Goal: Task Accomplishment & Management: Use online tool/utility

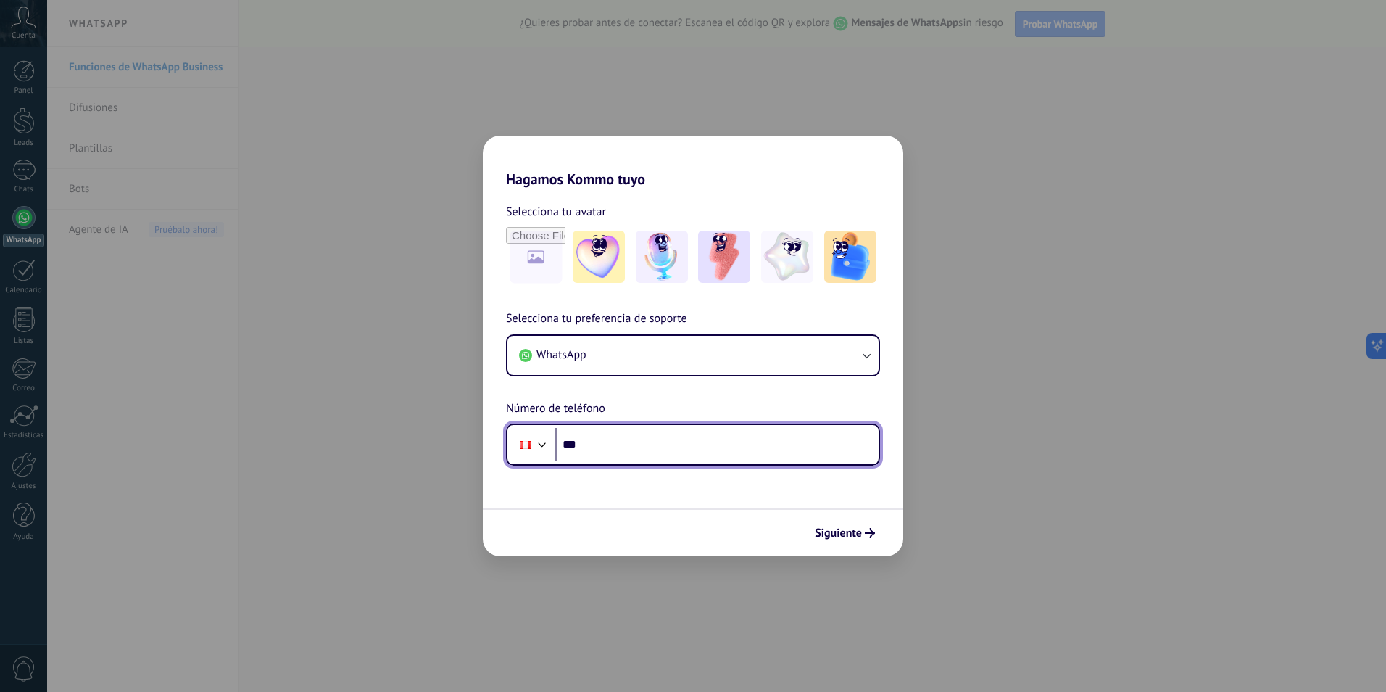
click at [617, 438] on input "***" at bounding box center [716, 444] width 323 height 33
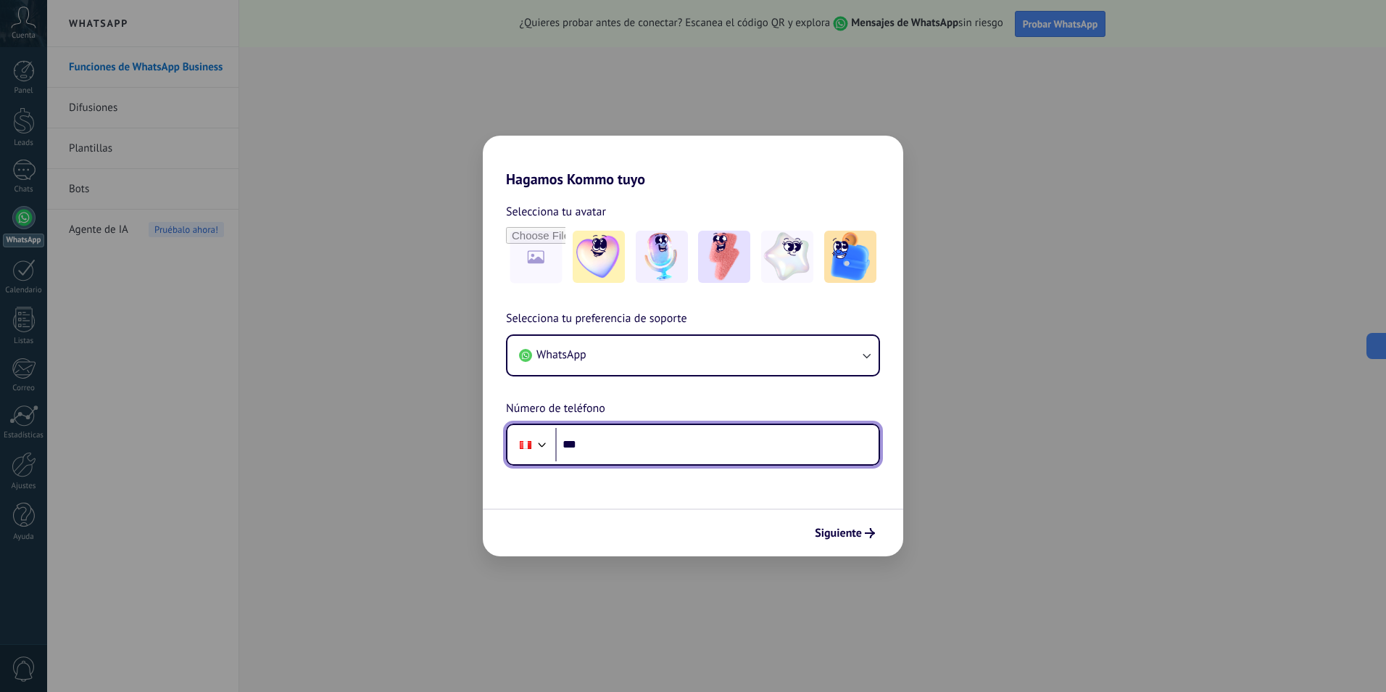
click at [620, 447] on input "***" at bounding box center [716, 444] width 323 height 33
paste input "**********"
type input "**********"
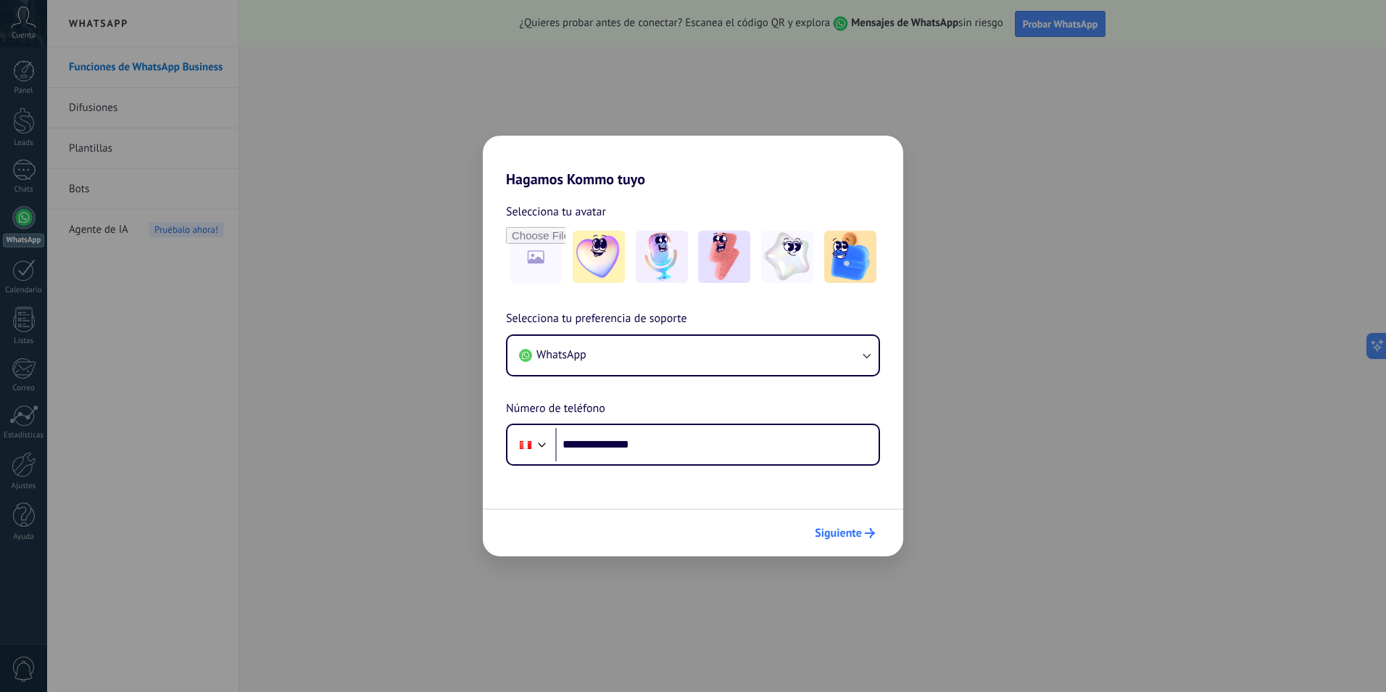
click at [688, 536] on span "Siguiente" at bounding box center [838, 533] width 47 height 10
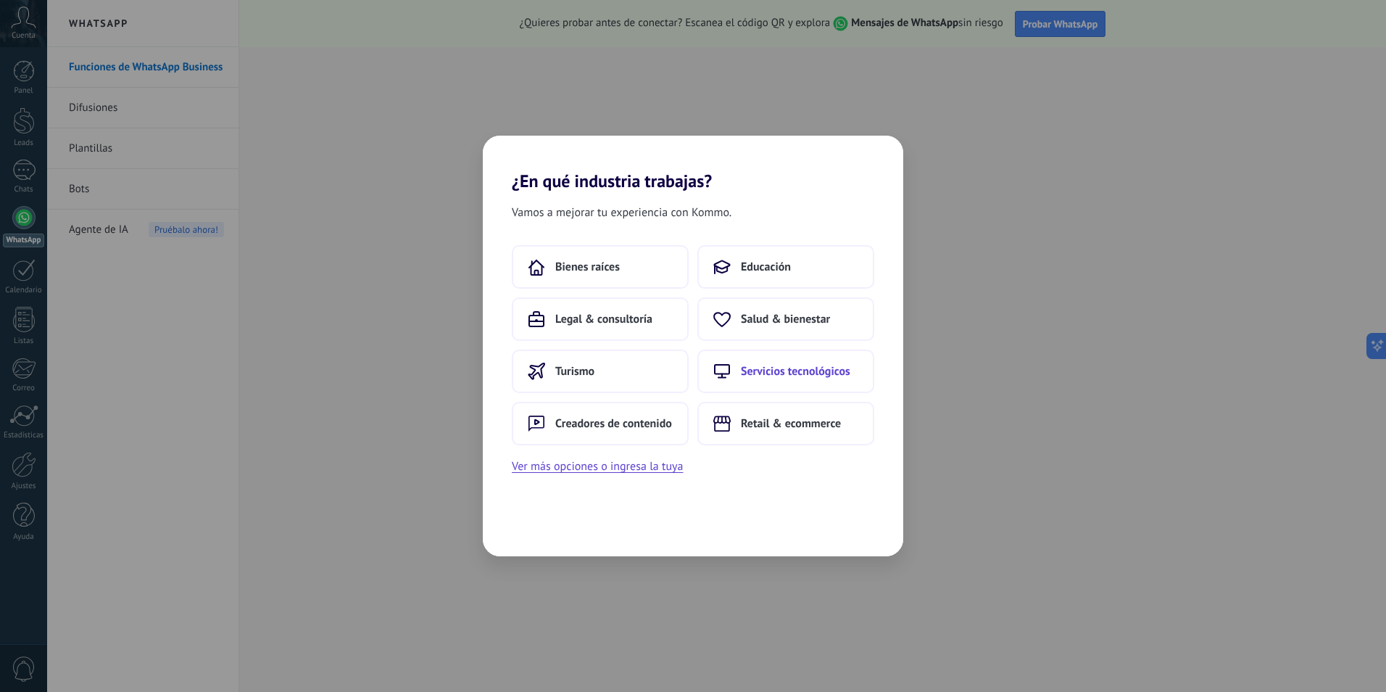
click at [688, 382] on button "Servicios tecnológicos" at bounding box center [785, 371] width 177 height 44
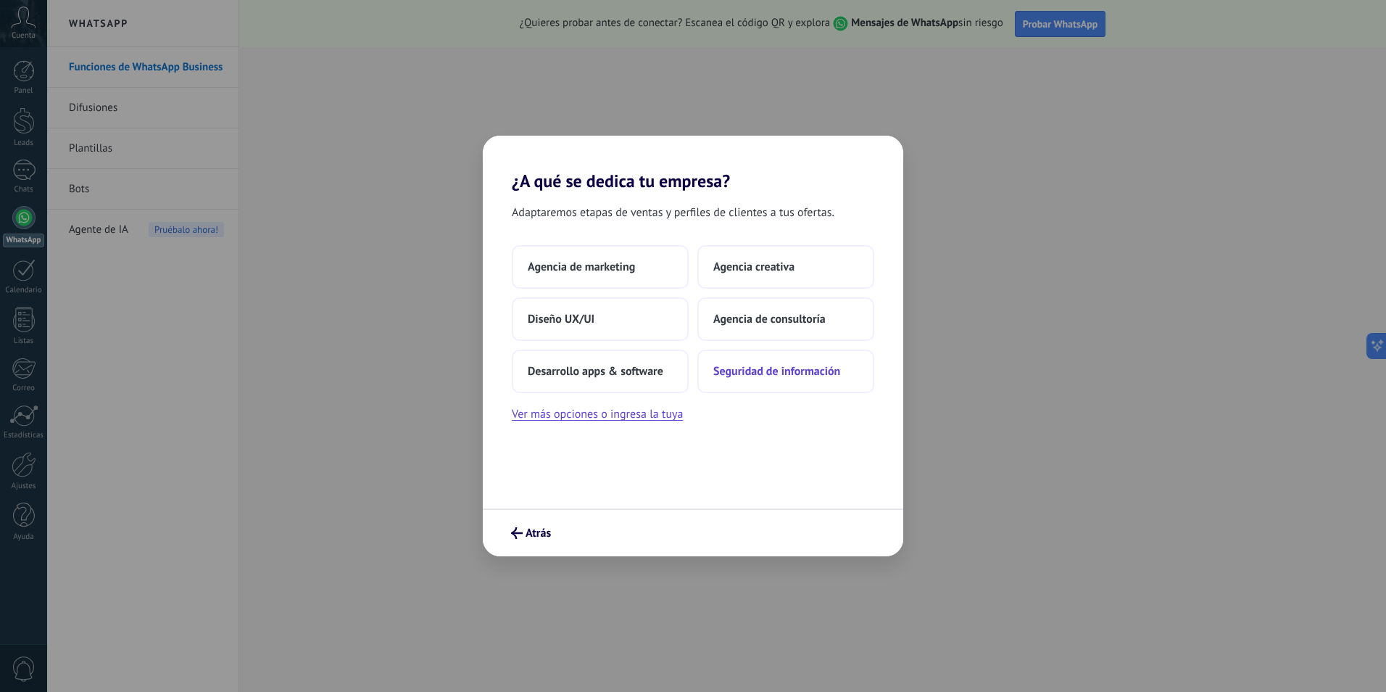
click at [688, 367] on span "Seguridad de información" at bounding box center [776, 371] width 127 height 15
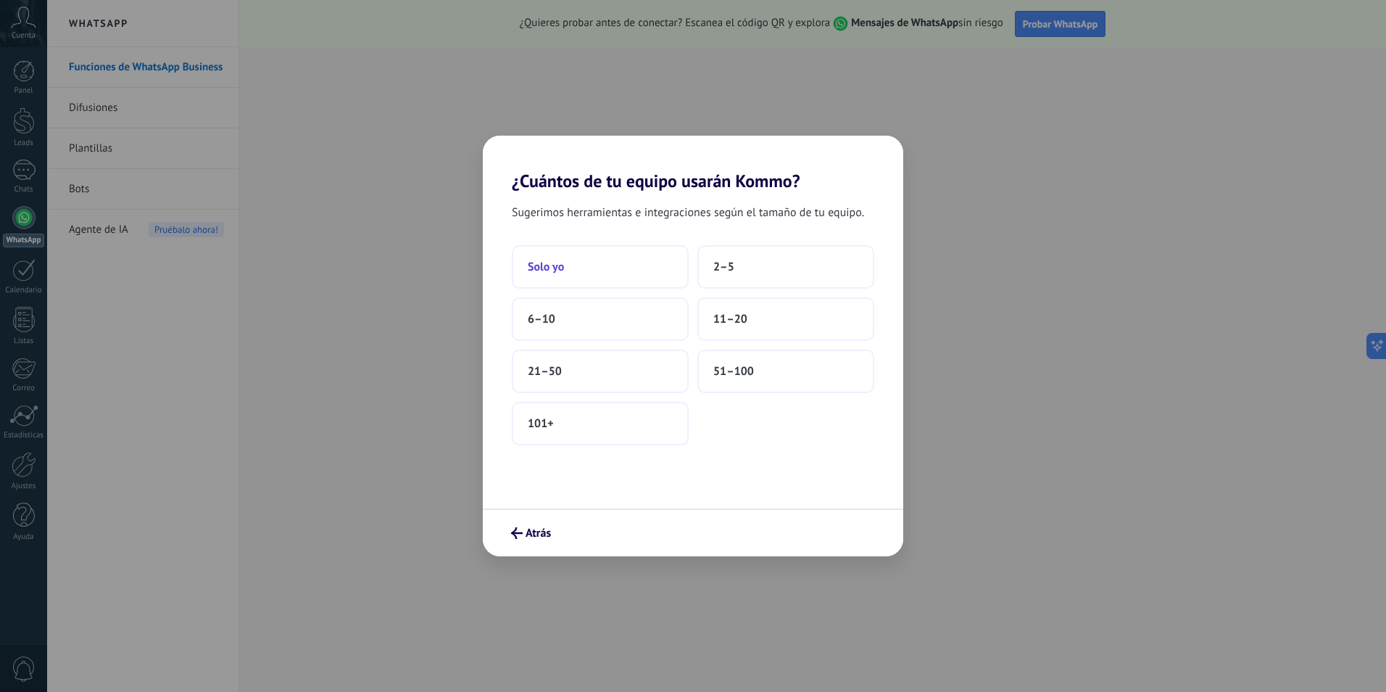
click at [596, 282] on button "Solo yo" at bounding box center [600, 267] width 177 height 44
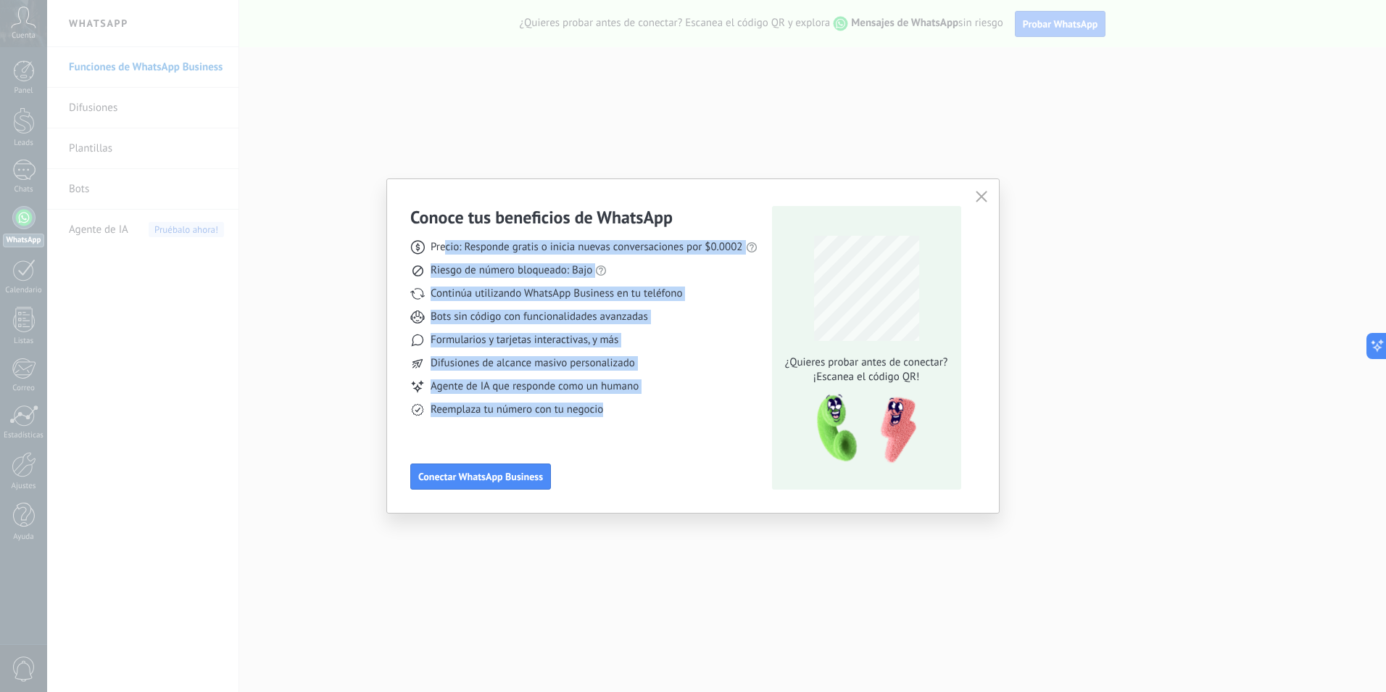
drag, startPoint x: 447, startPoint y: 244, endPoint x: 688, endPoint y: 406, distance: 290.6
click at [688, 406] on div "Precio: Responde gratis o inicia nuevas conversaciones por $0.0002 Riesgo de nú…" at bounding box center [583, 322] width 347 height 189
drag, startPoint x: 688, startPoint y: 406, endPoint x: 658, endPoint y: 435, distance: 41.5
click at [658, 435] on div "Conoce tus beneficios de WhatsApp Precio: Responde gratis o inicia nuevas conve…" at bounding box center [583, 347] width 347 height 283
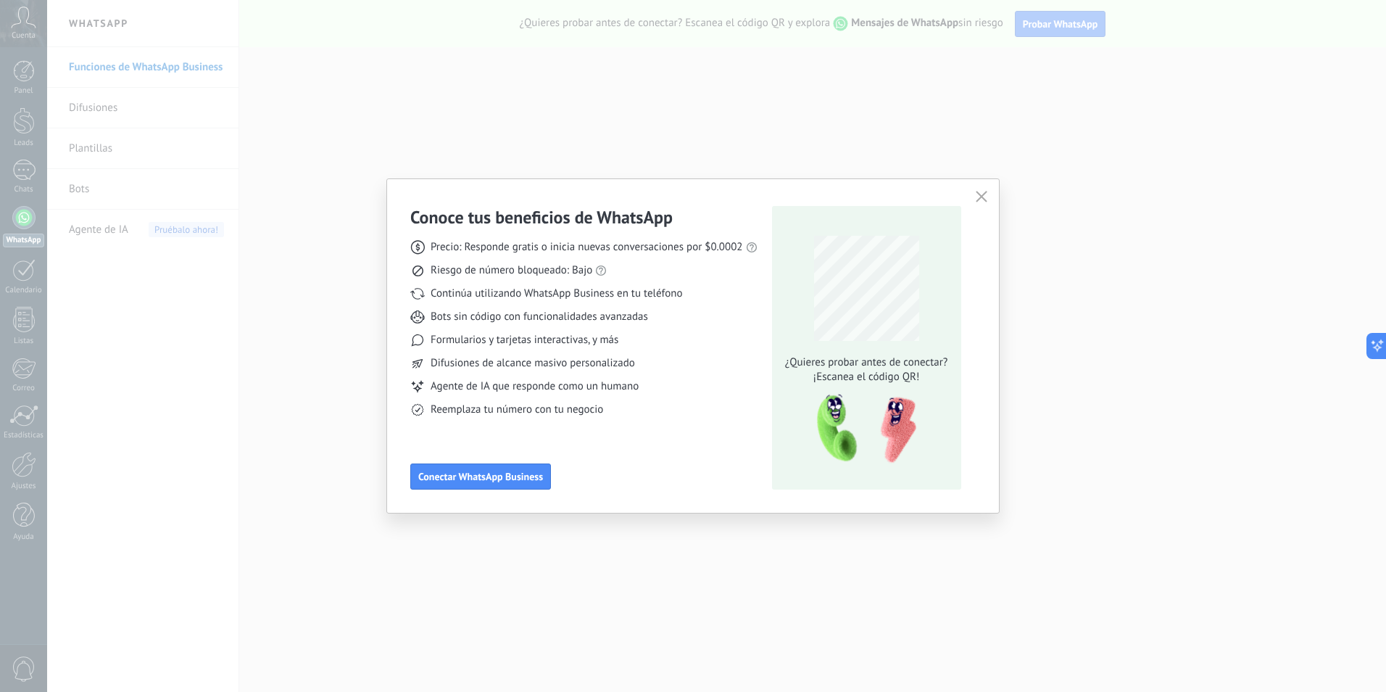
click at [688, 194] on icon "button" at bounding box center [982, 197] width 12 height 12
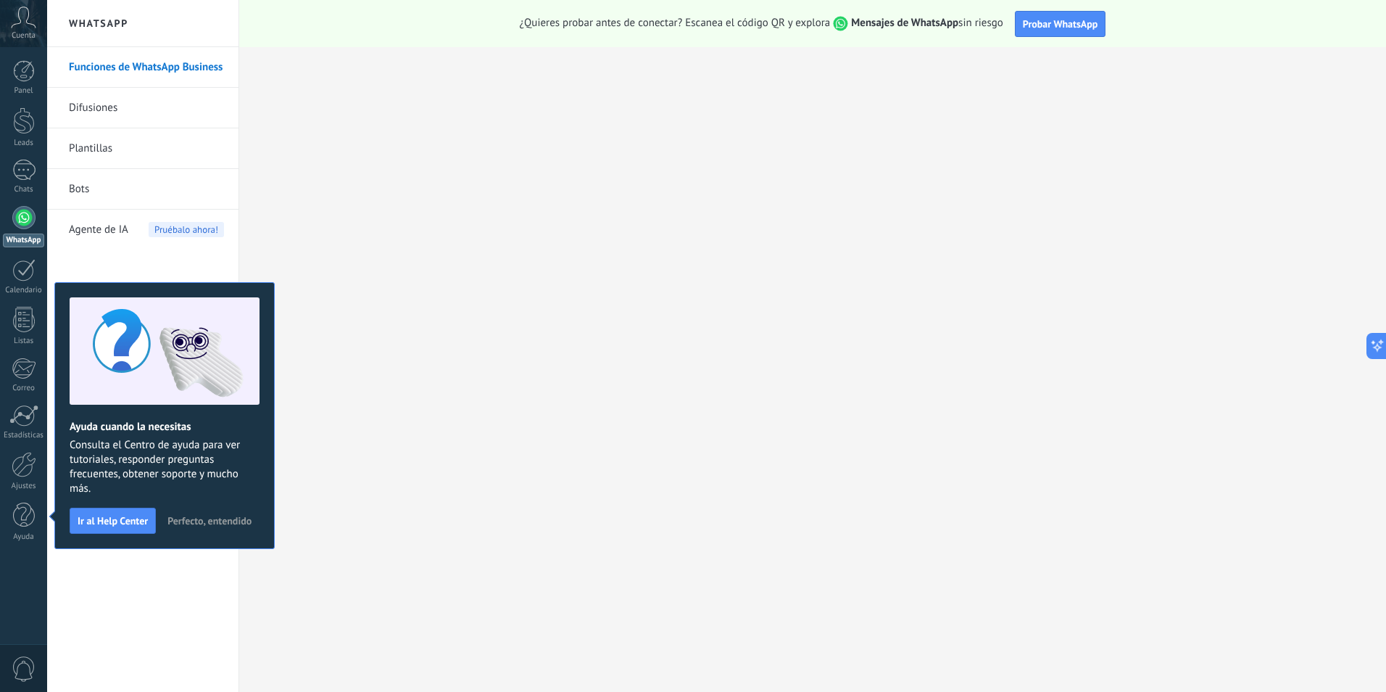
click at [200, 516] on span "Perfecto, entendido" at bounding box center [209, 521] width 84 height 10
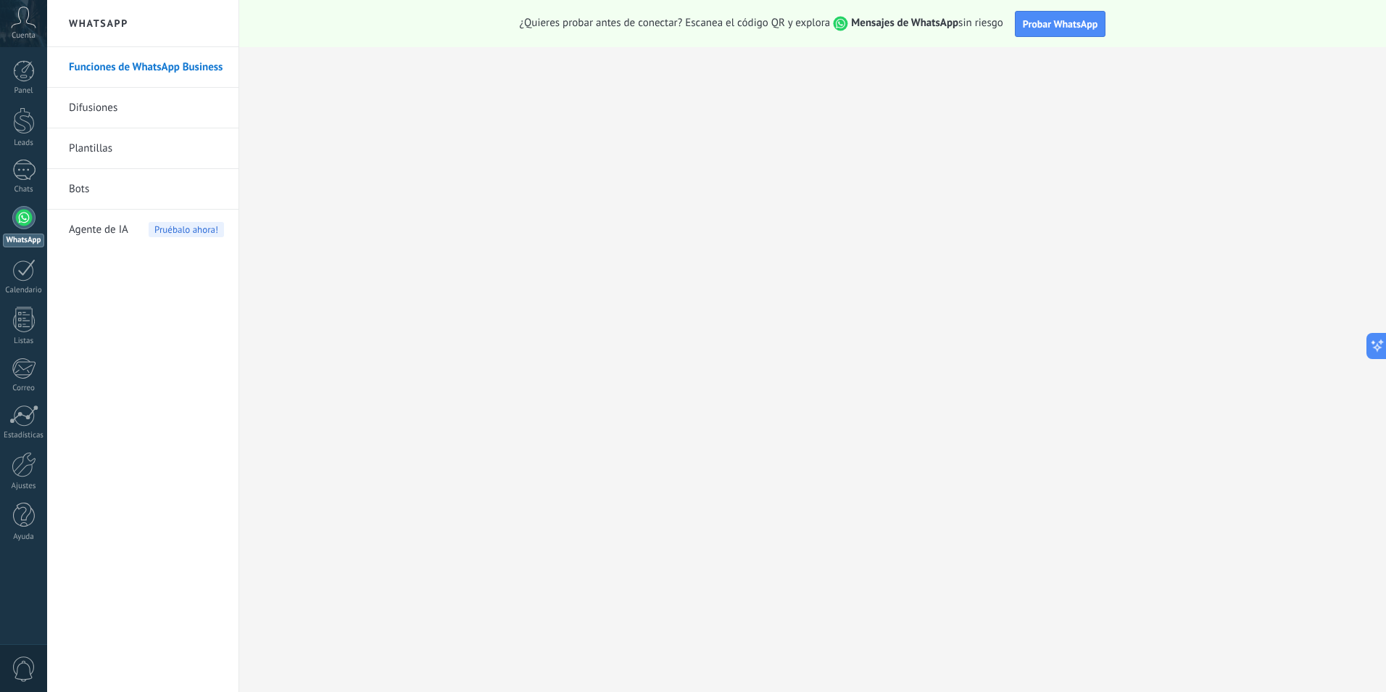
click at [123, 103] on link "Difusiones" at bounding box center [146, 108] width 155 height 41
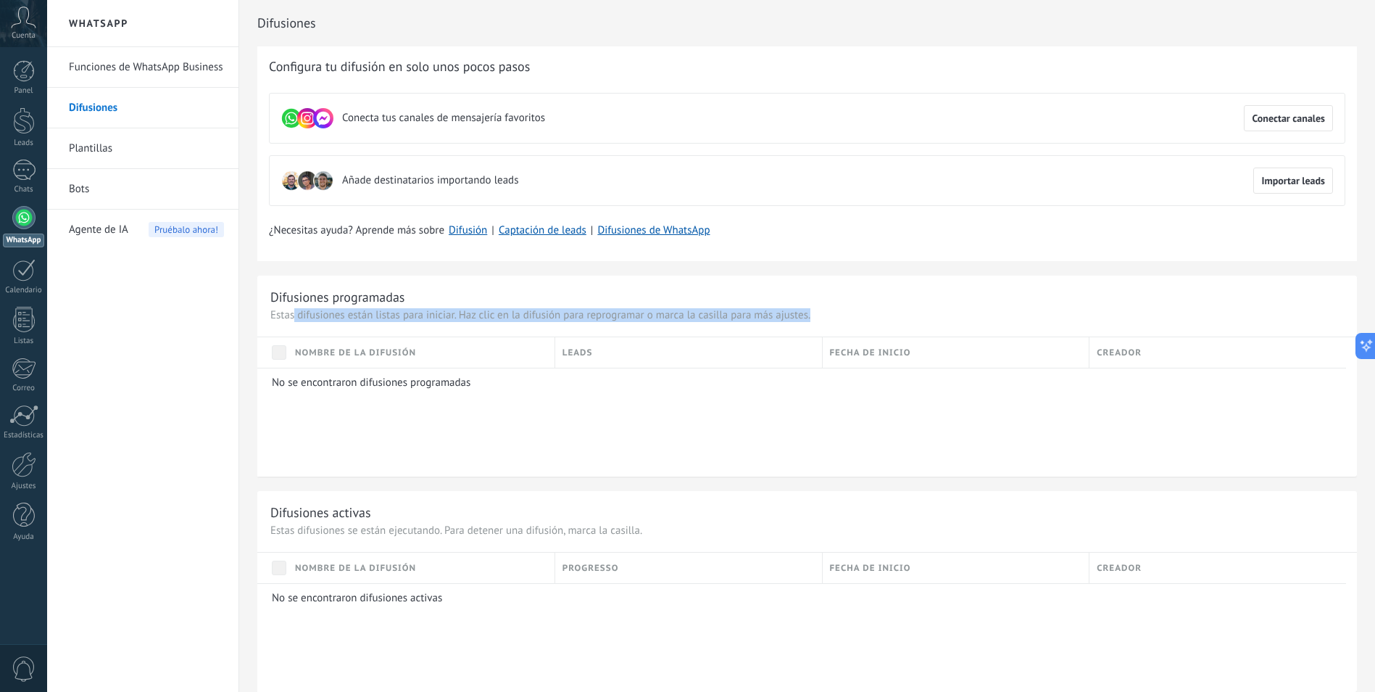
drag, startPoint x: 293, startPoint y: 320, endPoint x: 842, endPoint y: 321, distance: 548.9
click at [688, 321] on p "Estas difusiones están listas para iniciar. Haz clic en la difusión para reprog…" at bounding box center [807, 315] width 1074 height 14
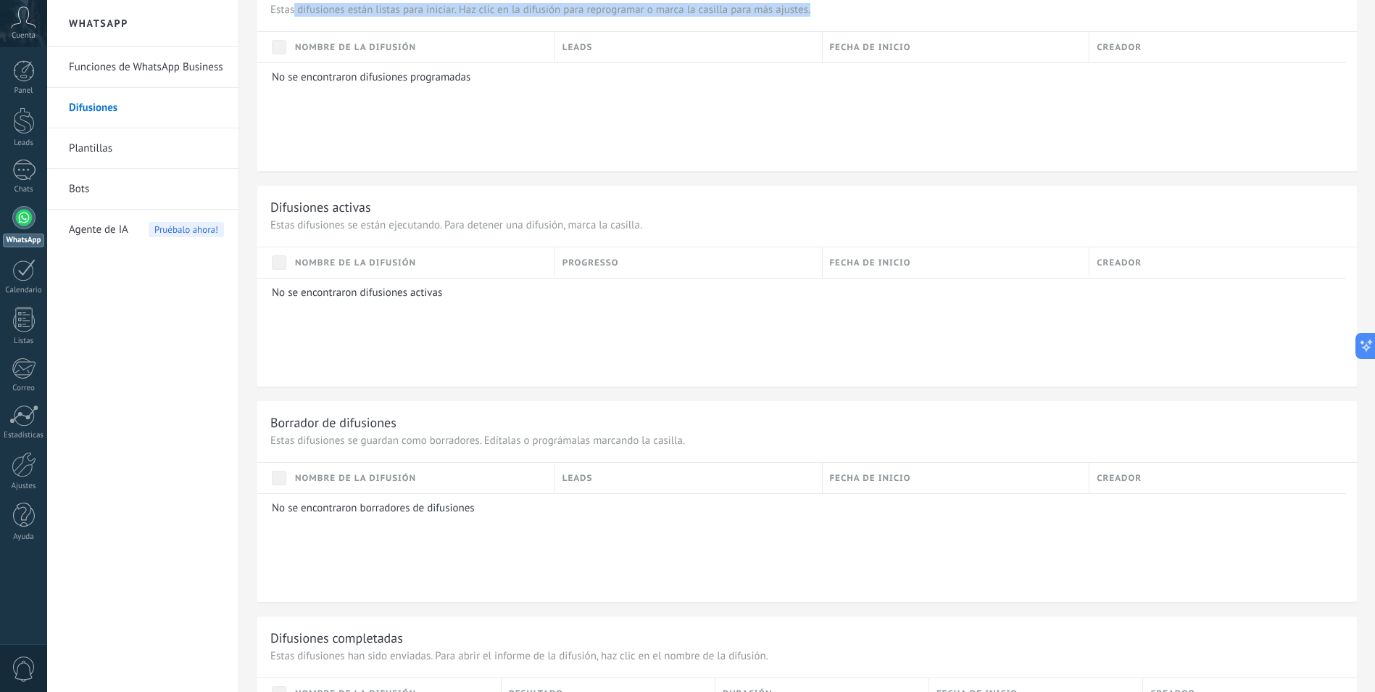
scroll to position [230, 0]
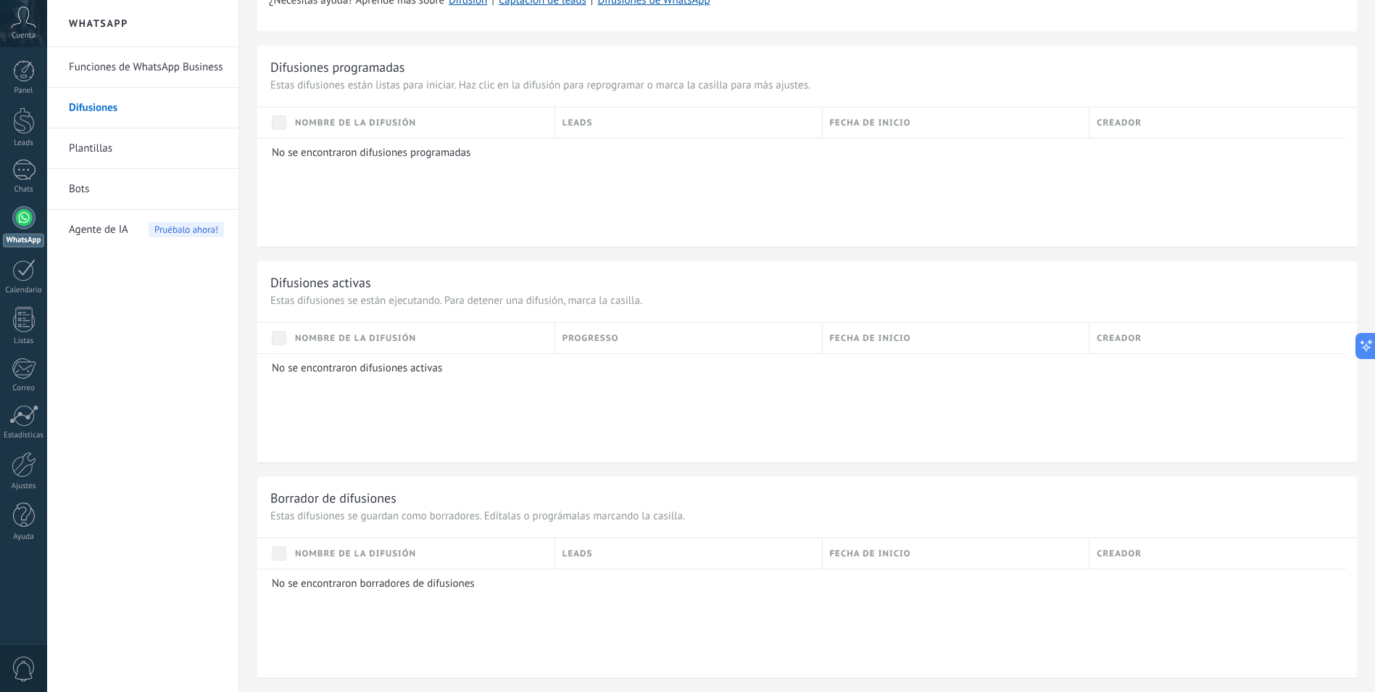
drag, startPoint x: 346, startPoint y: 376, endPoint x: 327, endPoint y: 367, distance: 21.1
click at [345, 376] on div "No se encontraron difusiones activas" at bounding box center [801, 407] width 1089 height 109
drag, startPoint x: 340, startPoint y: 157, endPoint x: 469, endPoint y: 164, distance: 129.3
click at [469, 164] on div "No se encontraron difusiones programadas" at bounding box center [801, 192] width 1089 height 109
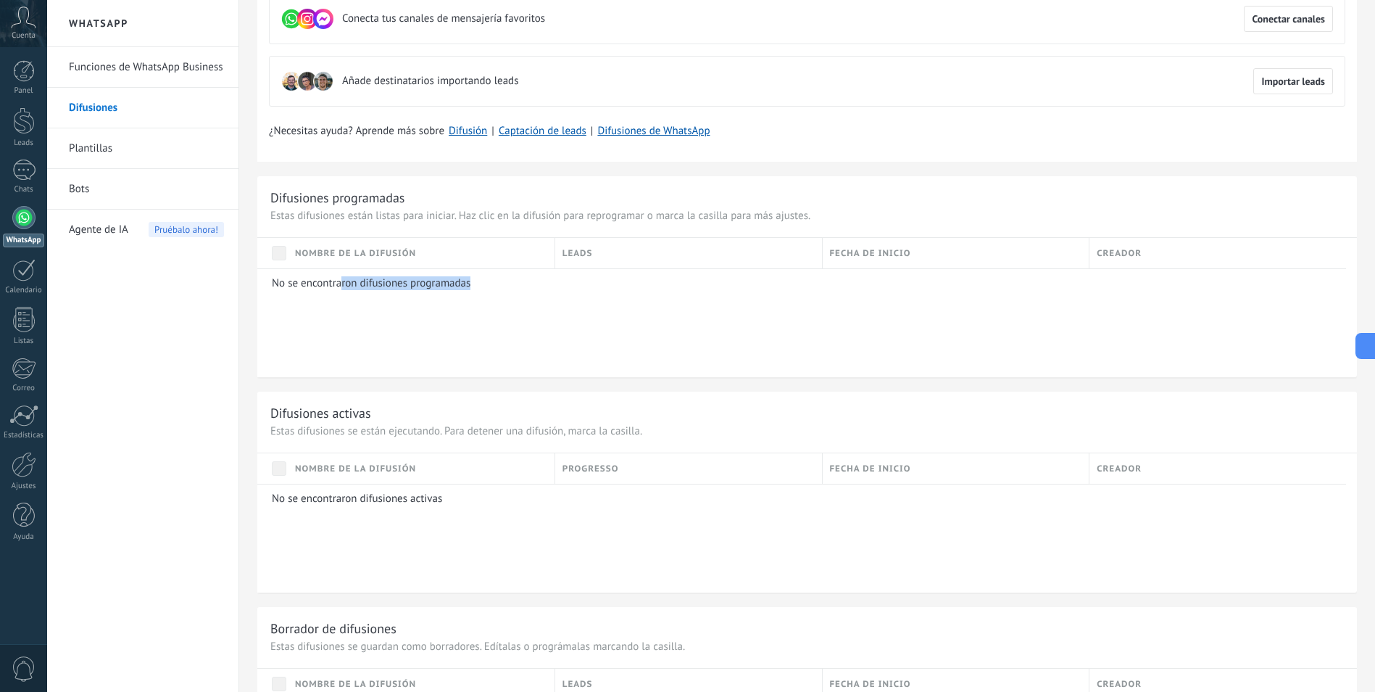
scroll to position [85, 0]
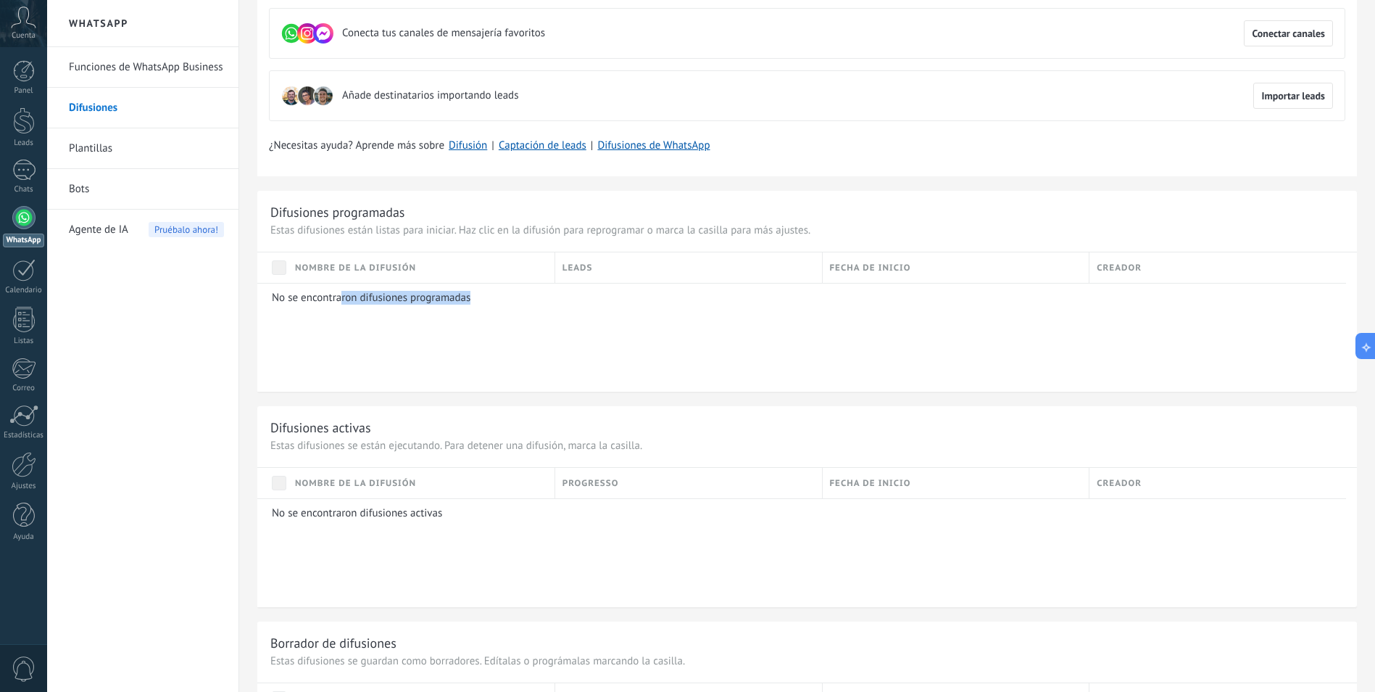
click at [533, 294] on p "No se encontraron difusiones programadas" at bounding box center [804, 298] width 1064 height 14
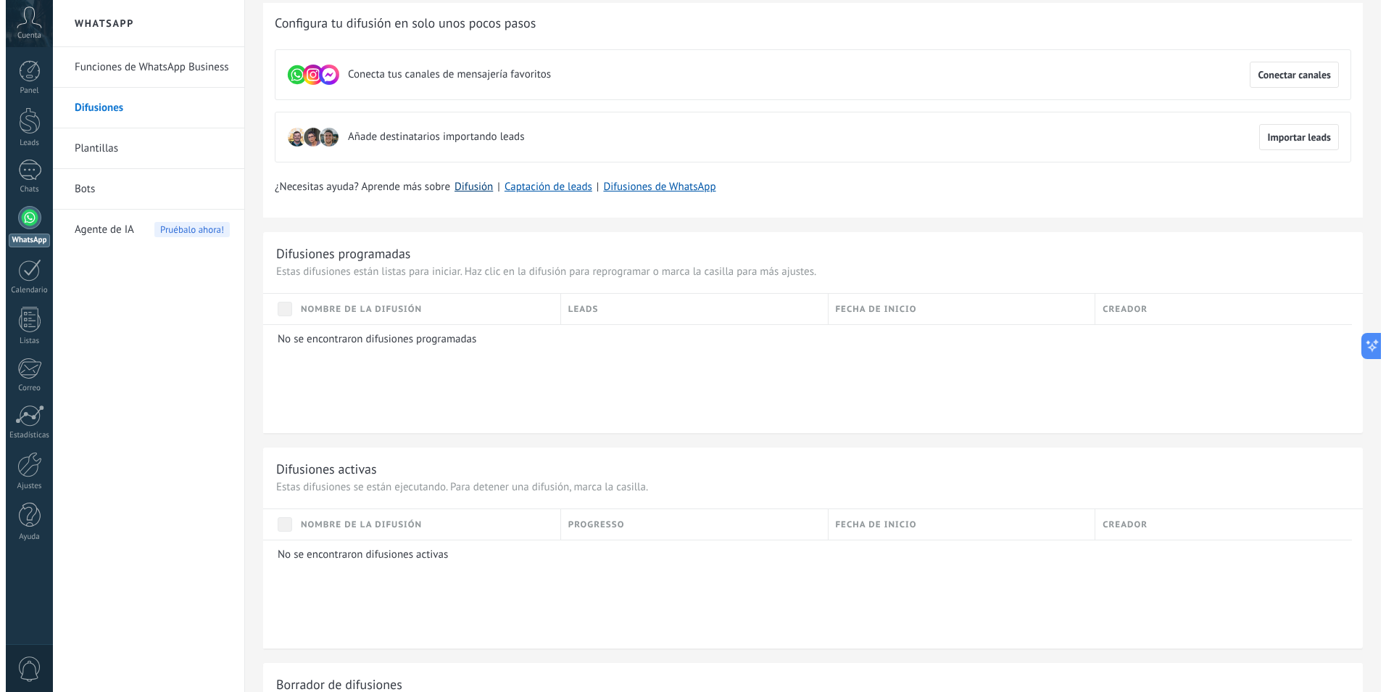
scroll to position [0, 0]
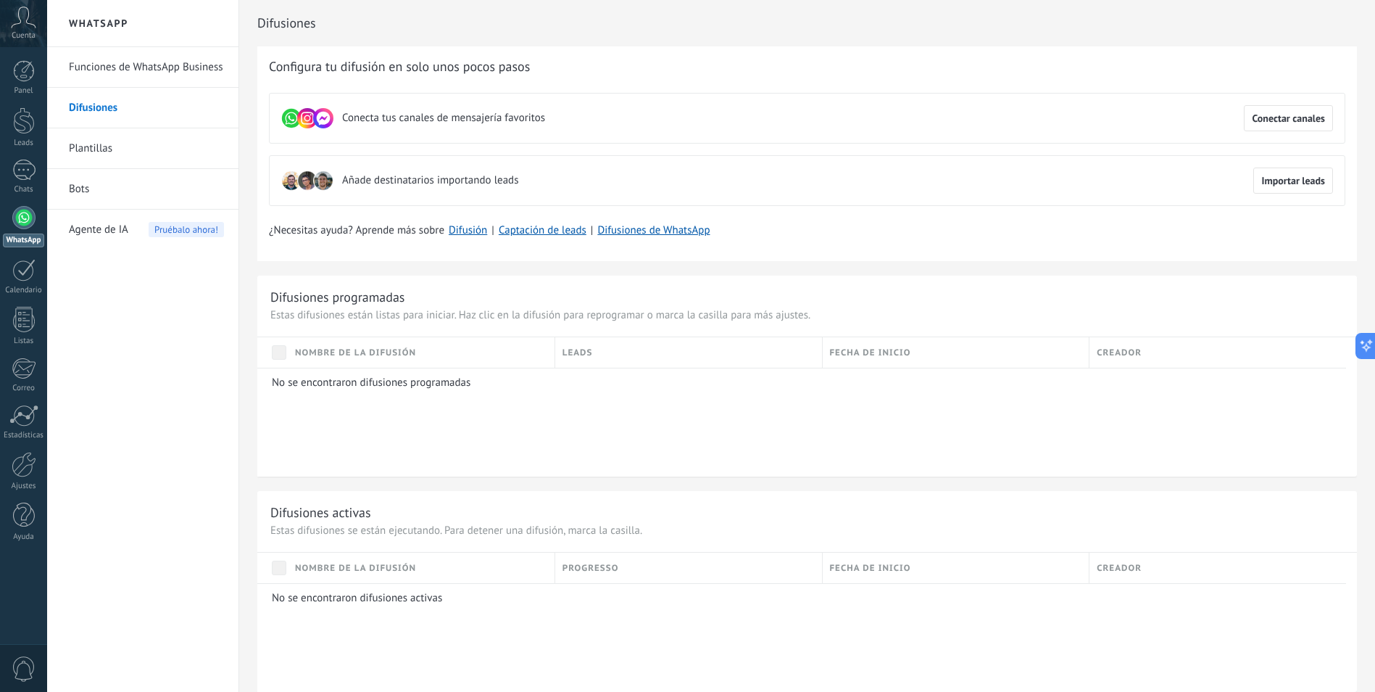
click at [135, 113] on link "Difusiones" at bounding box center [146, 108] width 155 height 41
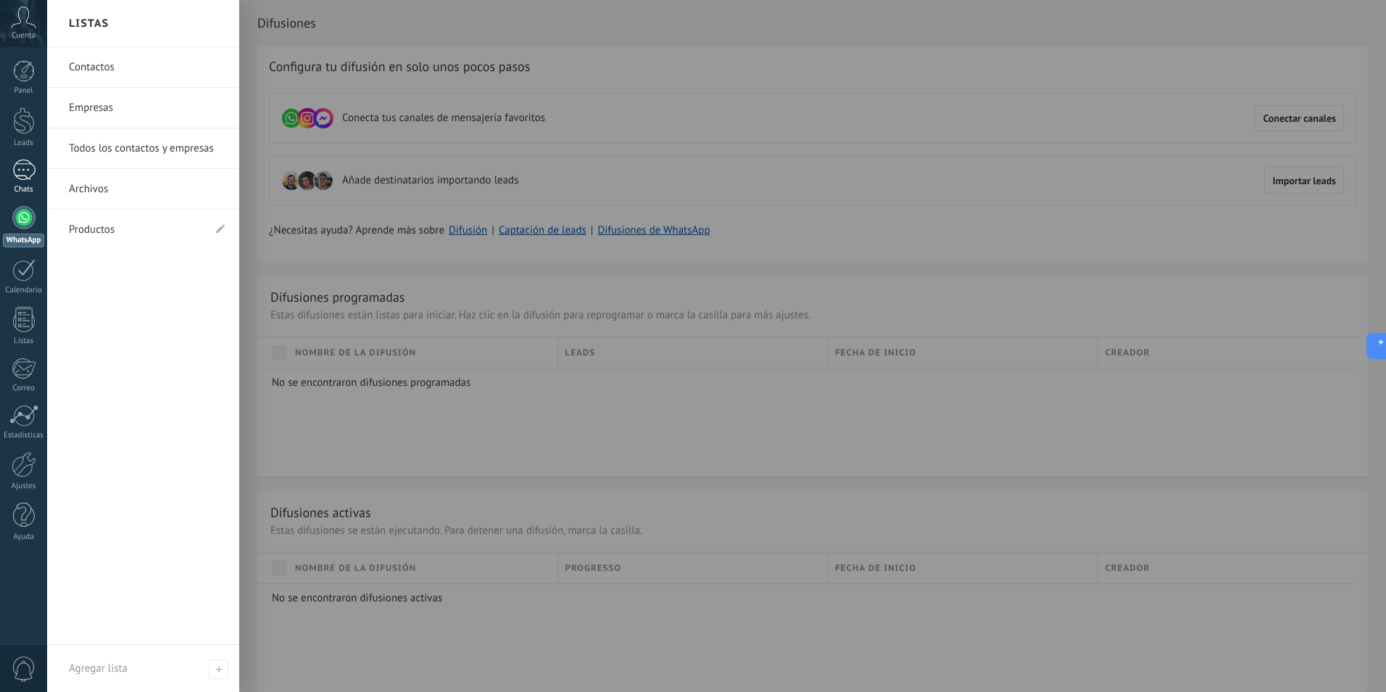
click at [25, 171] on div at bounding box center [23, 170] width 23 height 21
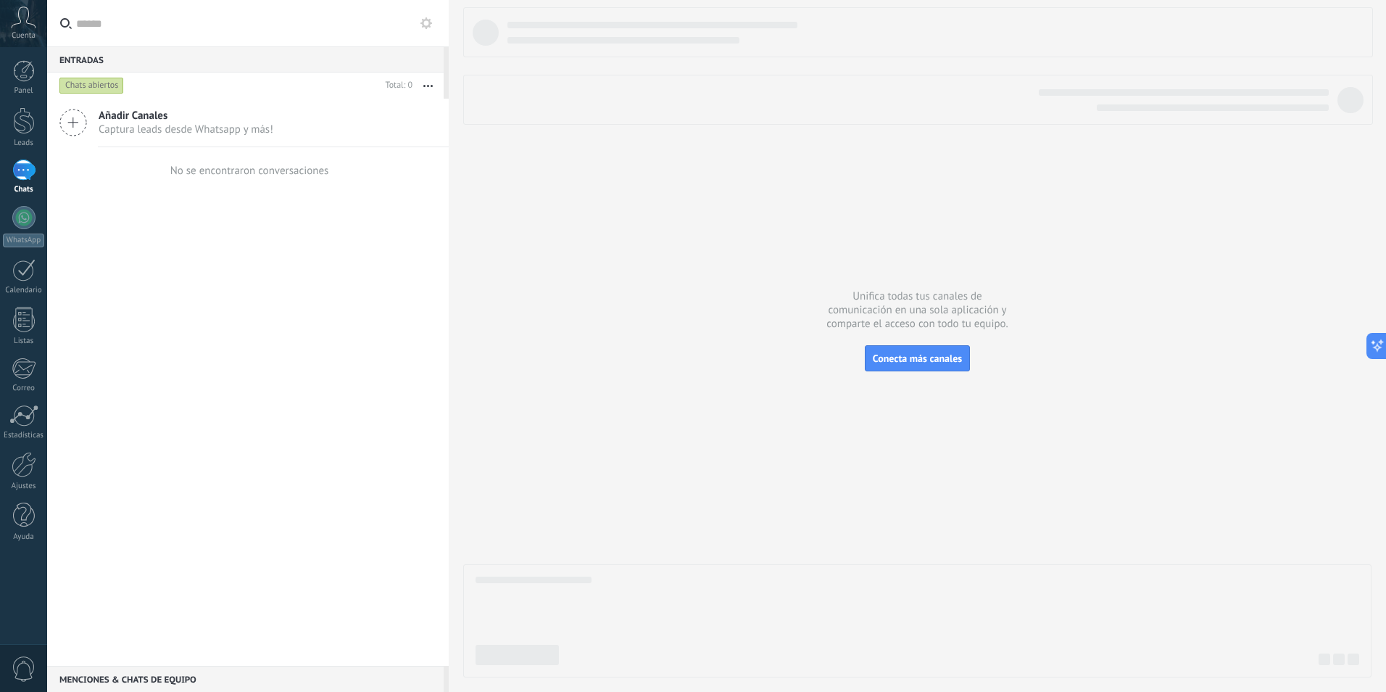
click at [31, 22] on icon at bounding box center [23, 18] width 25 height 22
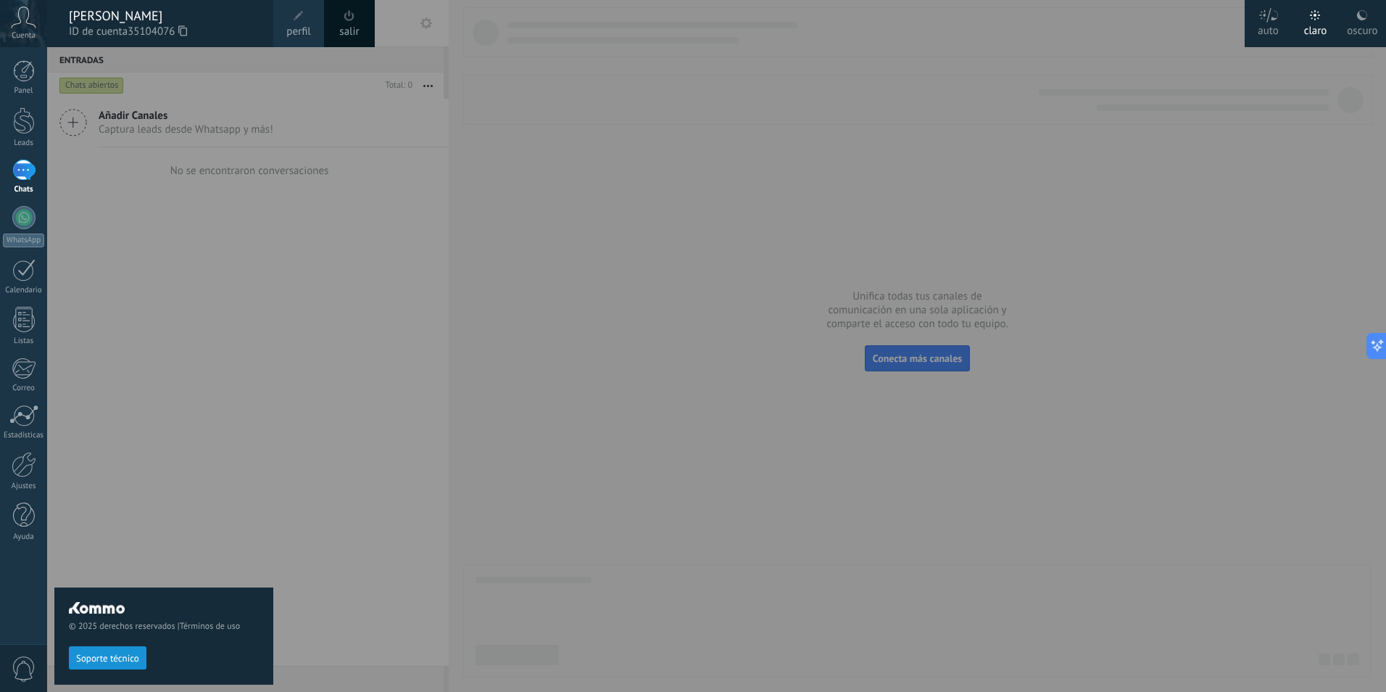
click at [188, 20] on div "[PERSON_NAME]" at bounding box center [164, 16] width 190 height 16
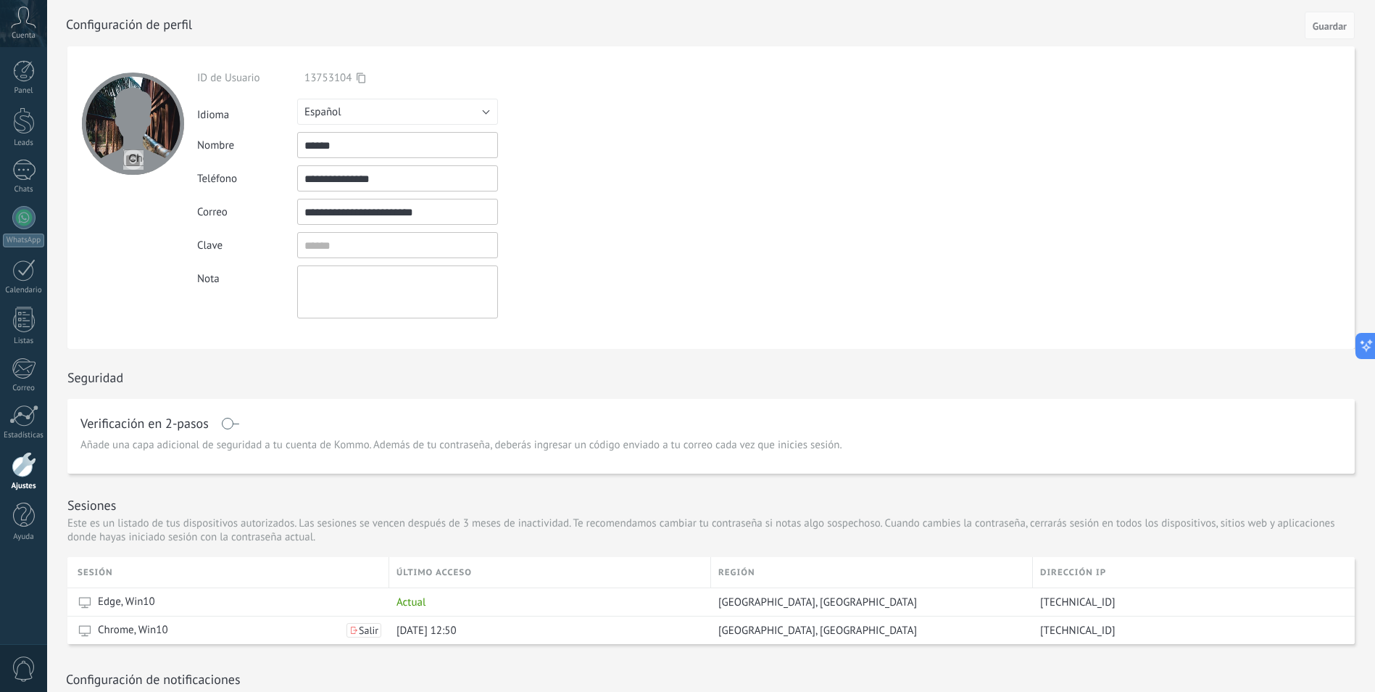
click at [131, 205] on div at bounding box center [132, 197] width 130 height 302
click at [20, 74] on div at bounding box center [24, 71] width 22 height 22
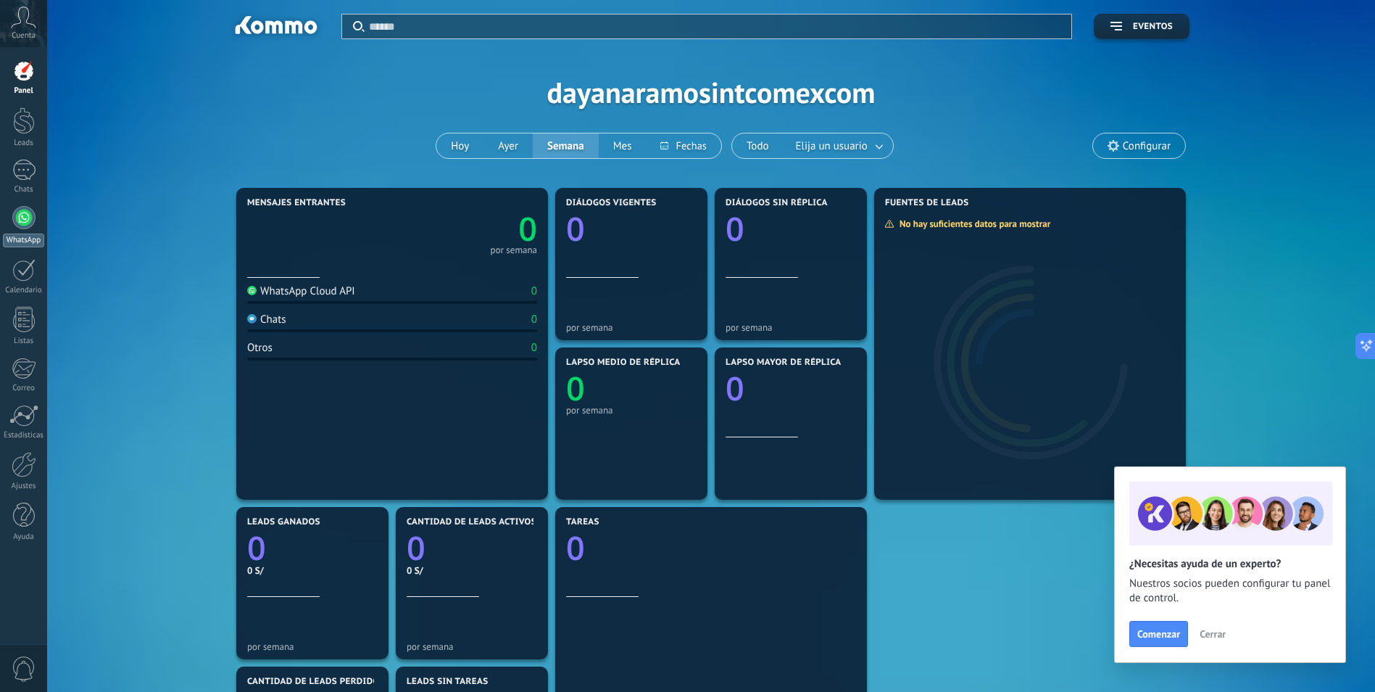
click at [24, 214] on div at bounding box center [23, 217] width 23 height 23
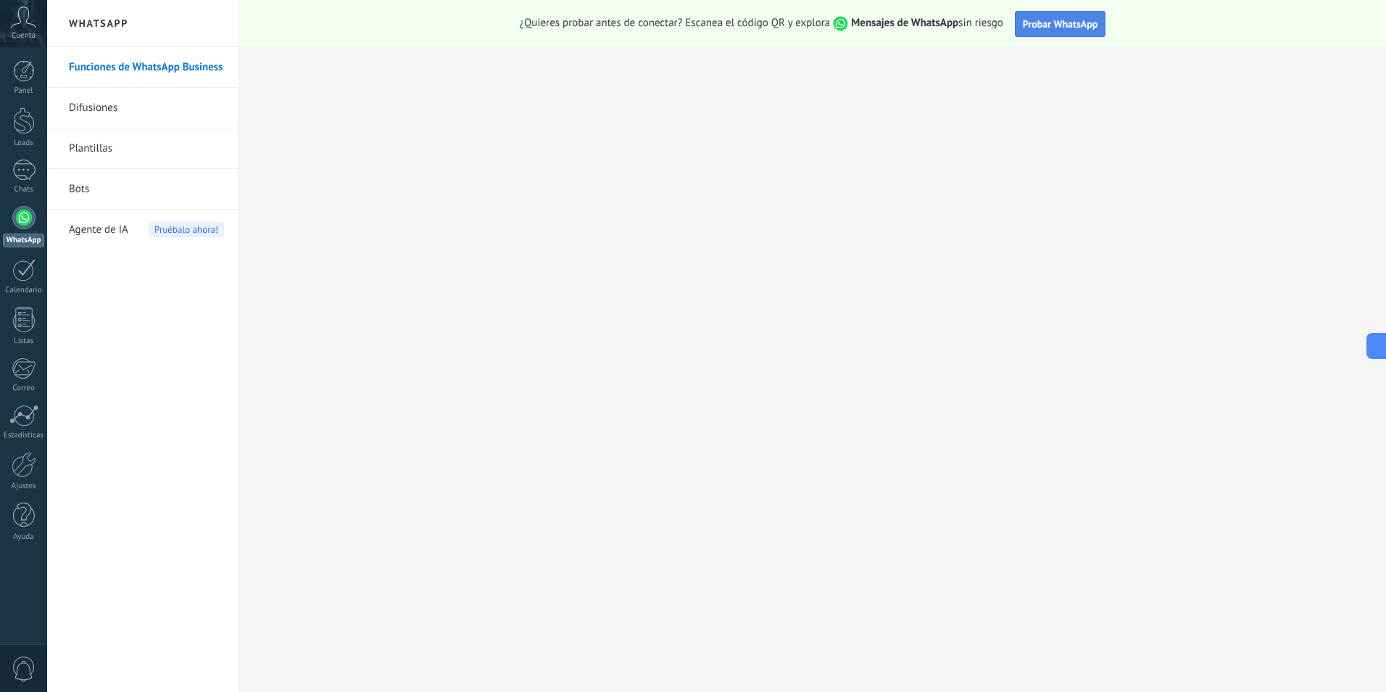
click at [688, 26] on span "Probar WhatsApp" at bounding box center [1060, 23] width 75 height 13
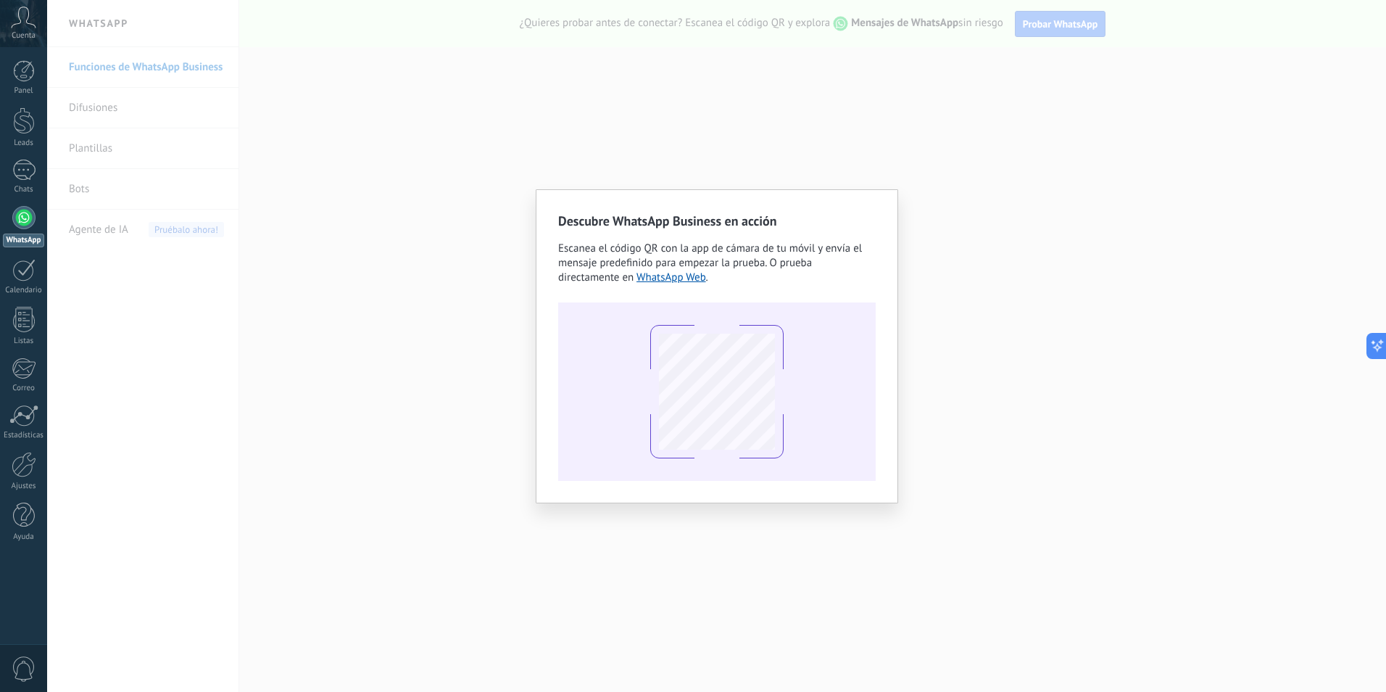
click at [688, 83] on div "Descubre WhatsApp Business en acción Escanea el código QR con la app de cámara …" at bounding box center [716, 346] width 1339 height 692
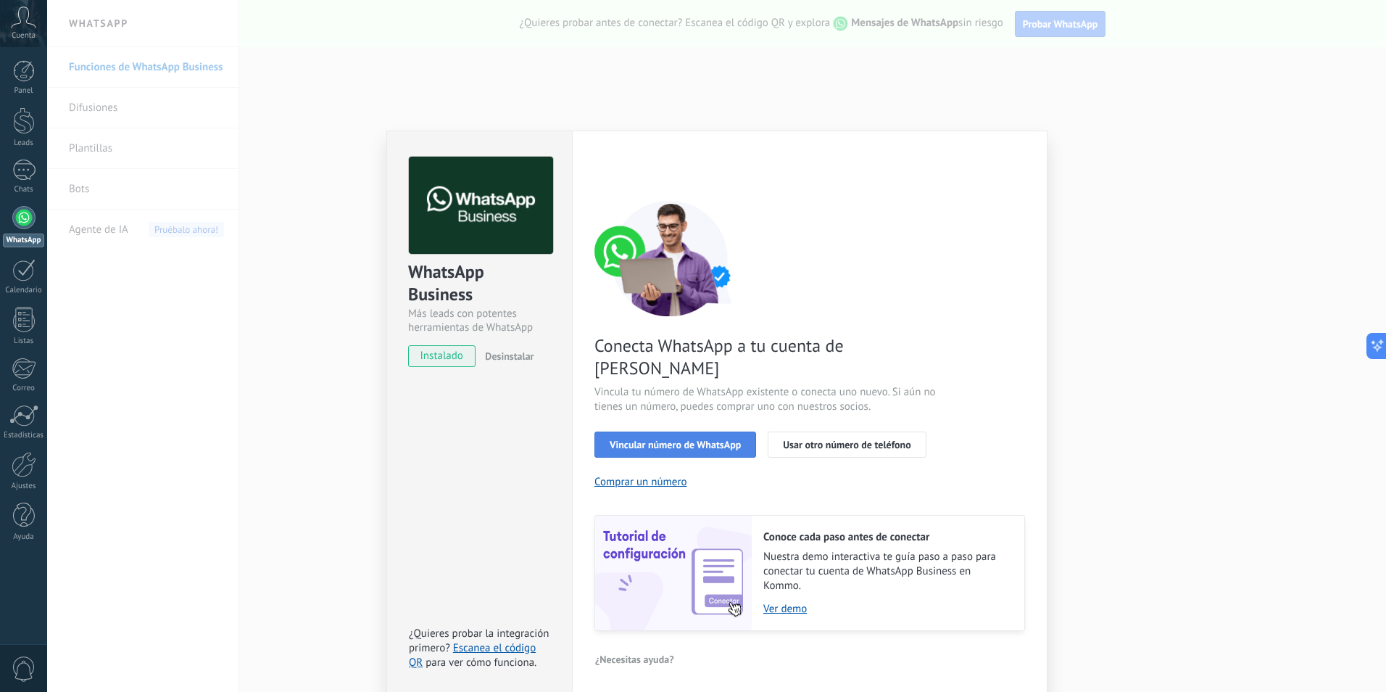
click at [688, 439] on span "Vincular número de WhatsApp" at bounding box center [675, 444] width 131 height 10
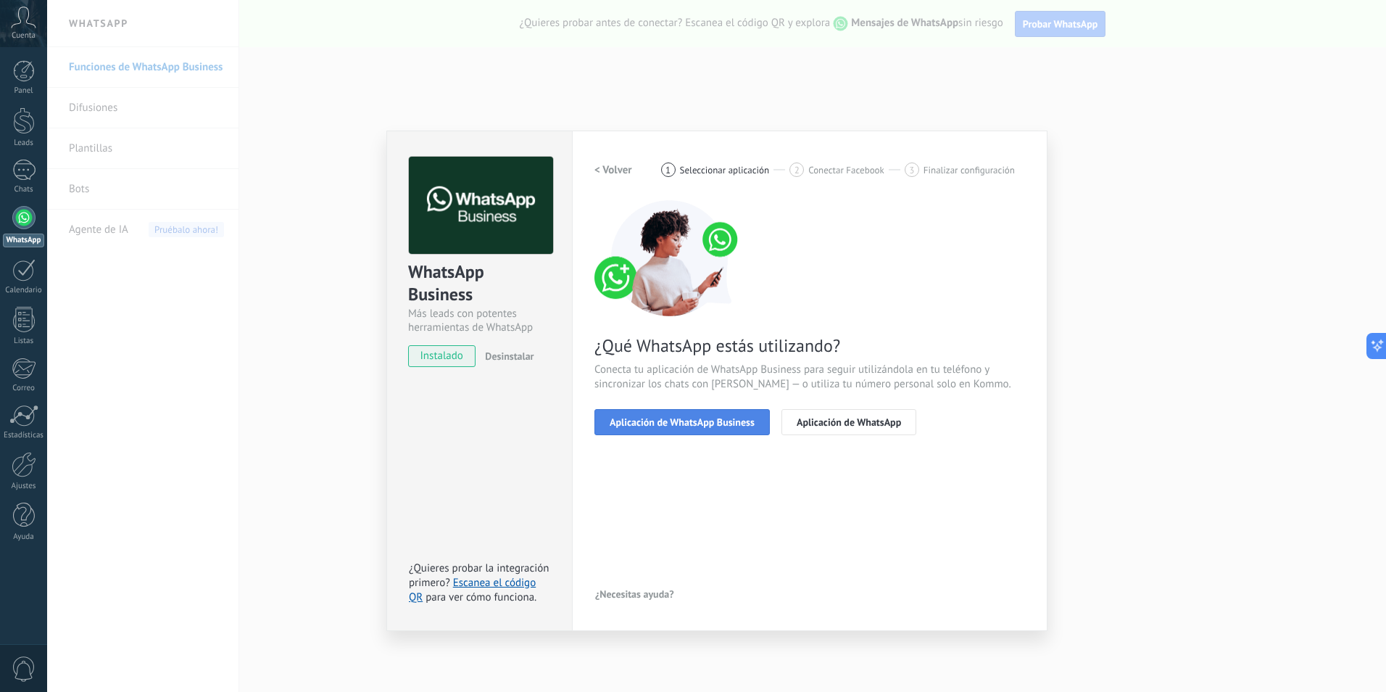
click at [663, 423] on span "Aplicación de WhatsApp Business" at bounding box center [682, 422] width 145 height 10
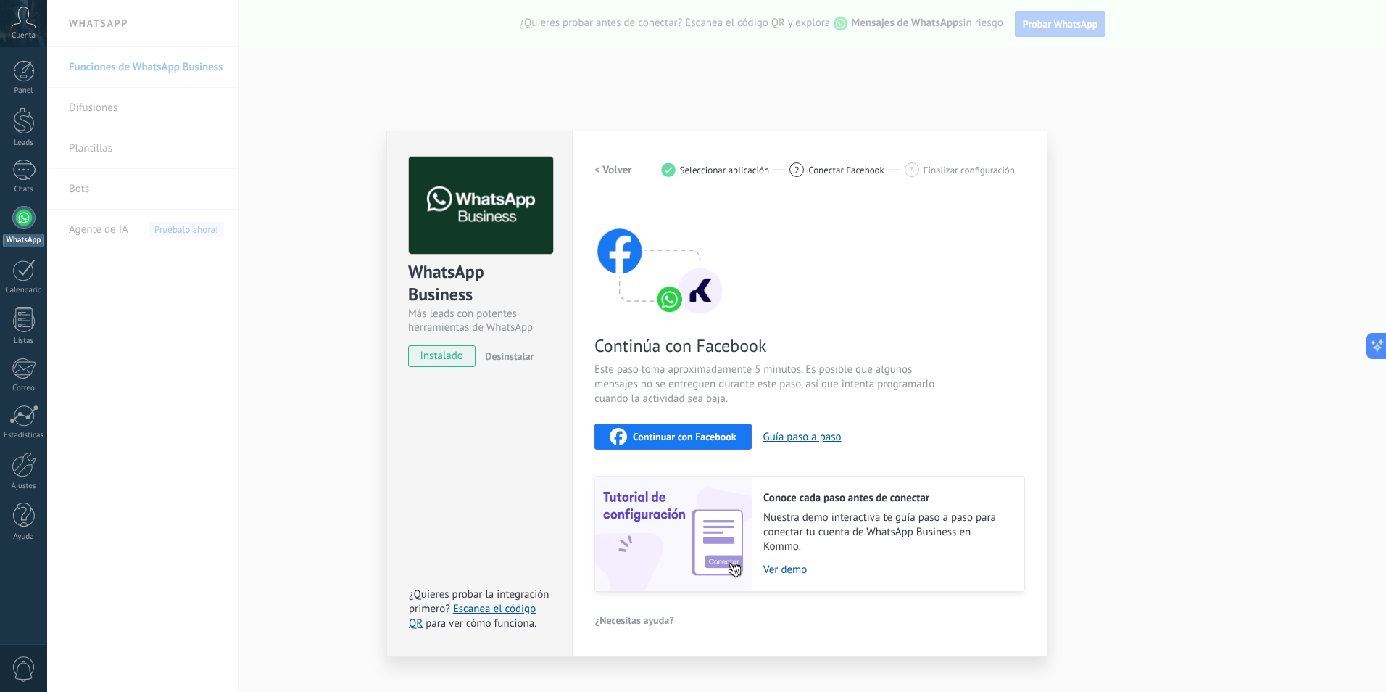
click at [624, 172] on h2 "< Volver" at bounding box center [614, 170] width 38 height 14
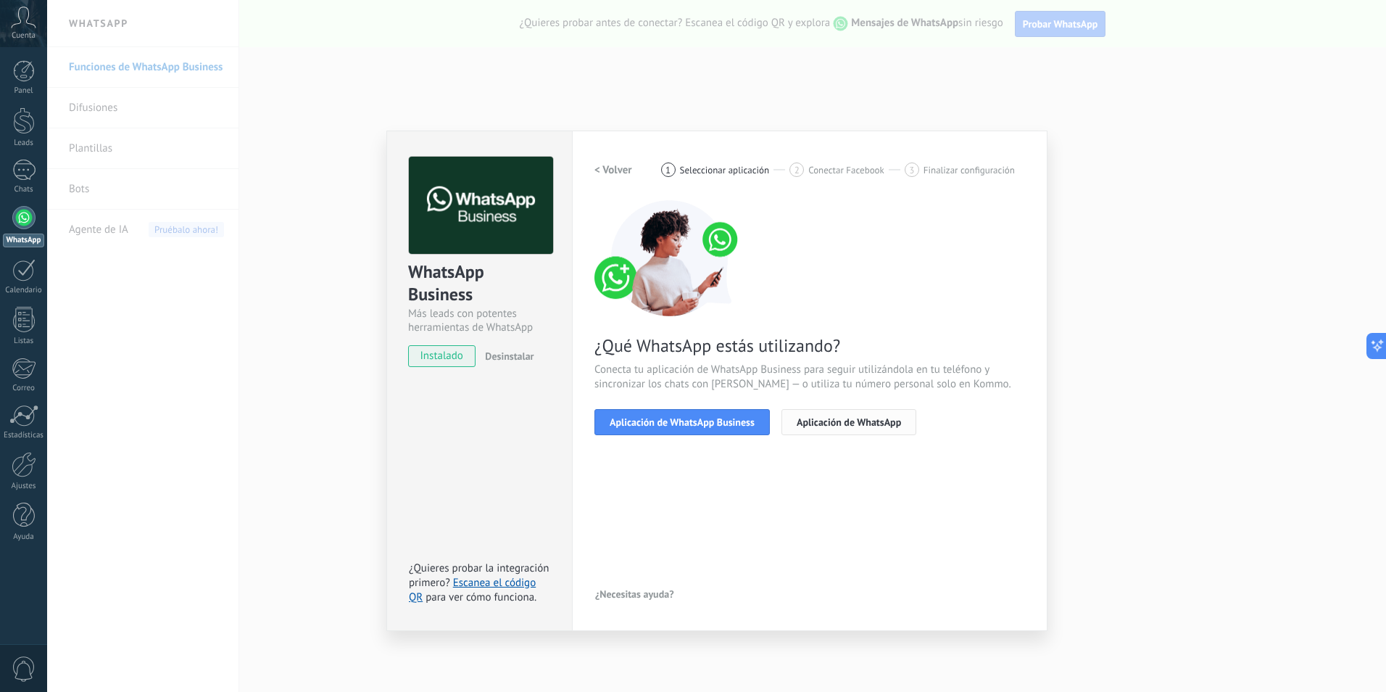
click at [688, 423] on span "Aplicación de WhatsApp" at bounding box center [849, 422] width 104 height 10
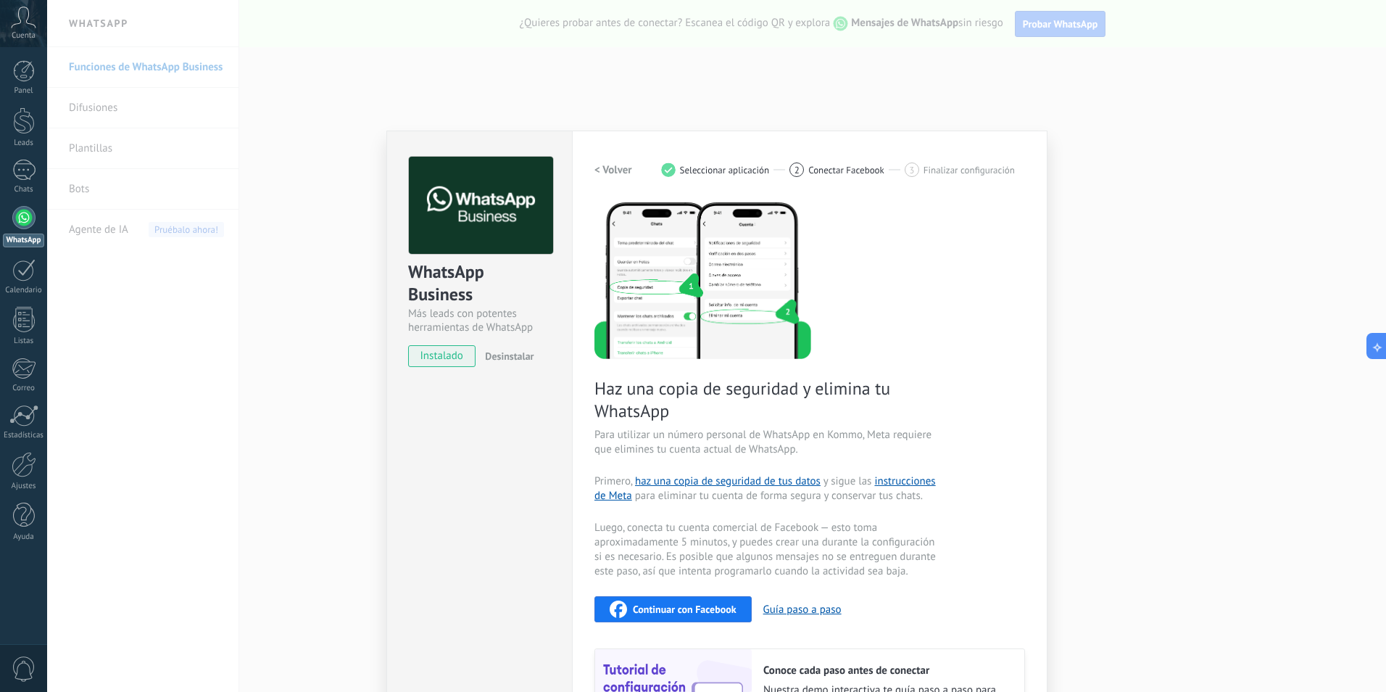
scroll to position [137, 0]
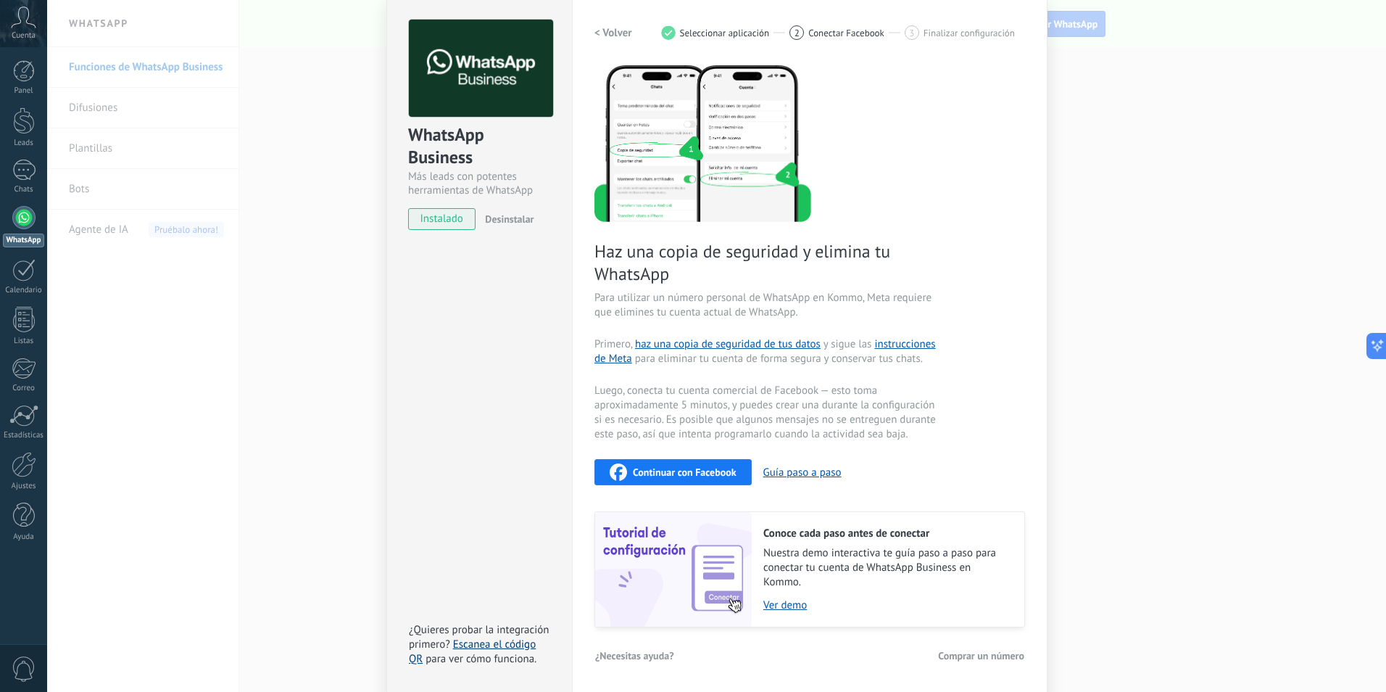
click at [510, 642] on link "Escanea el código QR" at bounding box center [472, 651] width 127 height 28
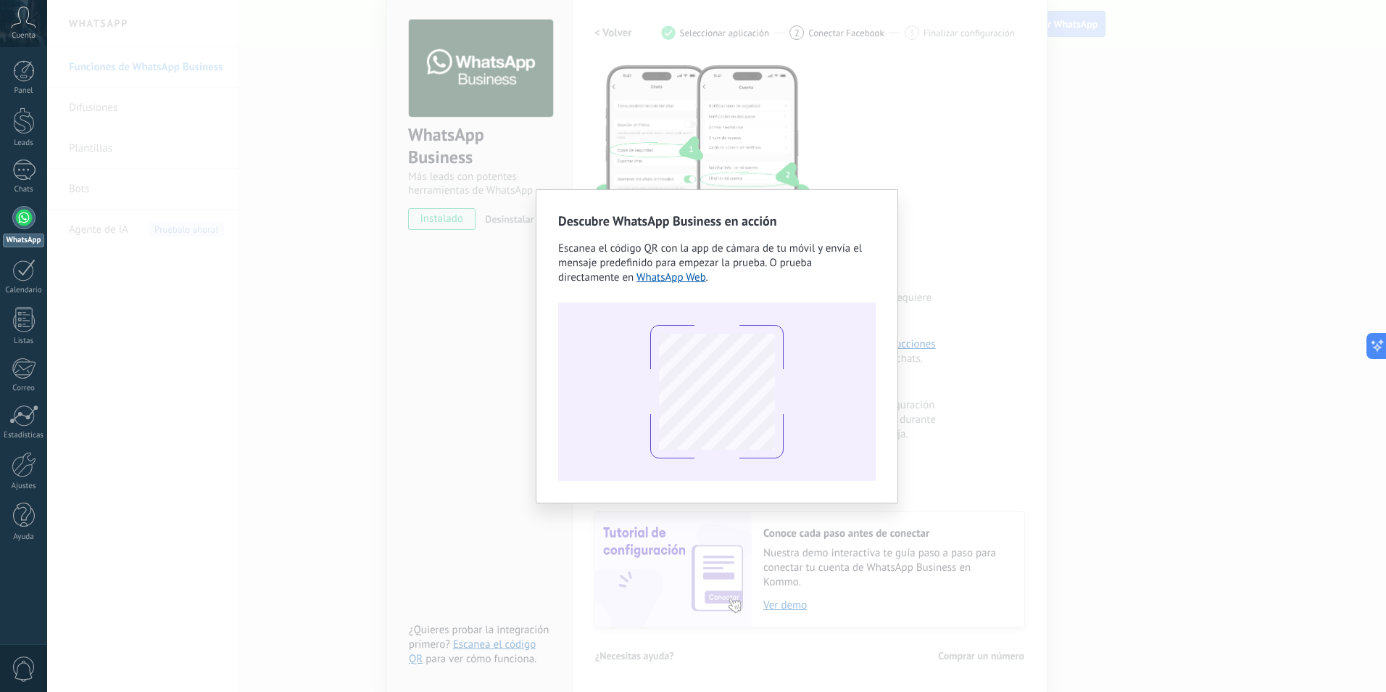
click at [365, 39] on div "Descubre WhatsApp Business en acción Escanea el código QR con la app de cámara …" at bounding box center [716, 346] width 1339 height 692
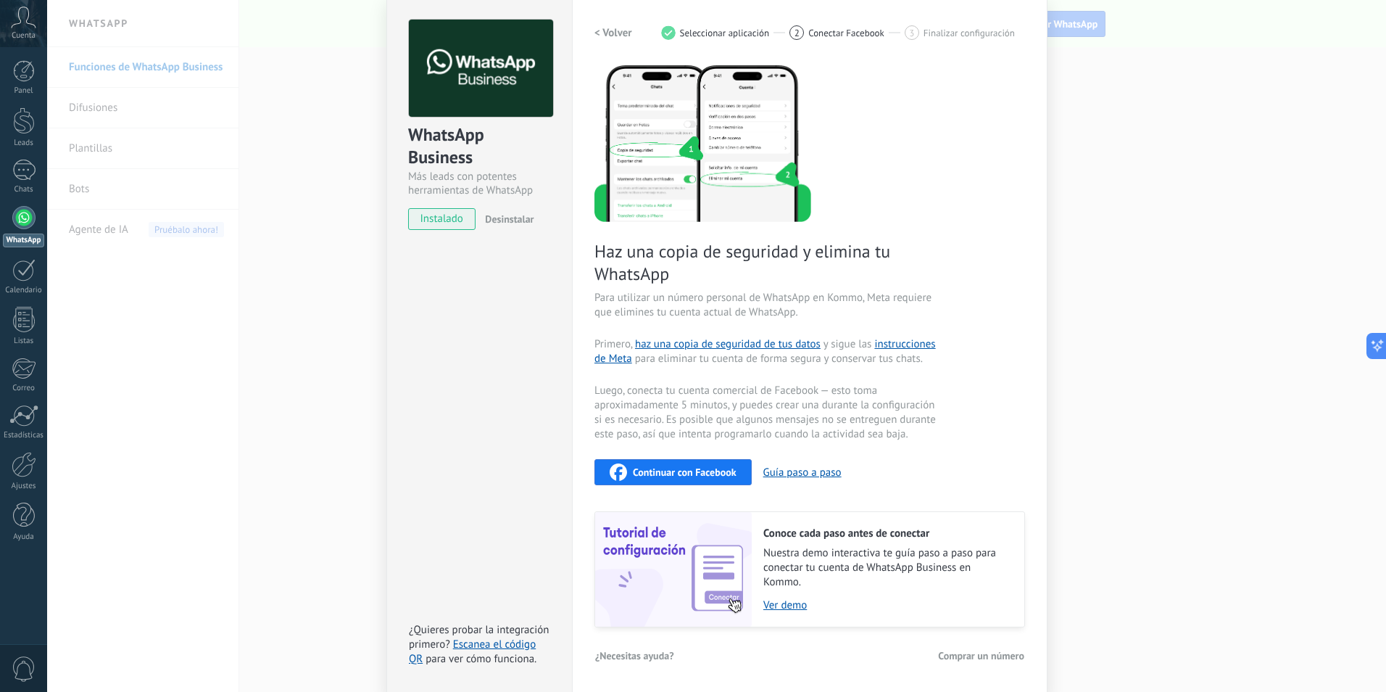
click at [688, 86] on div "WhatsApp Business Más leads con potentes herramientas de WhatsApp instalado Des…" at bounding box center [716, 346] width 1339 height 692
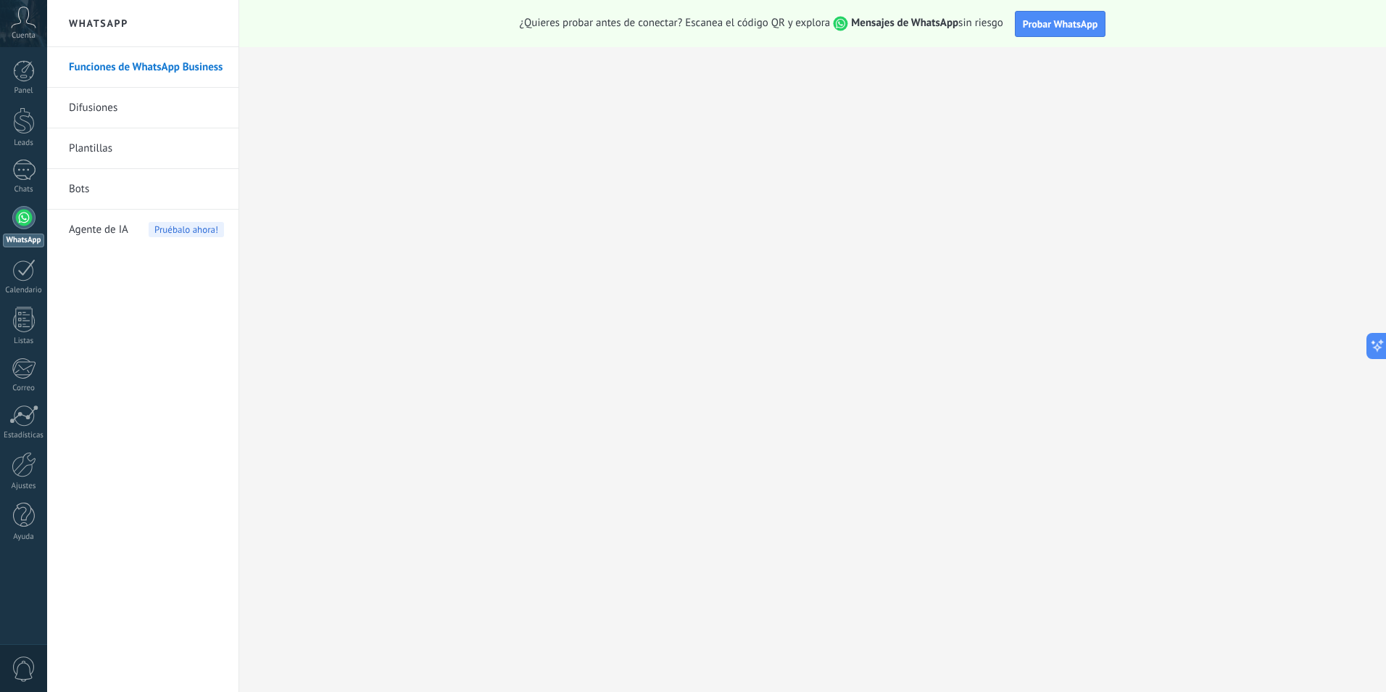
scroll to position [0, 0]
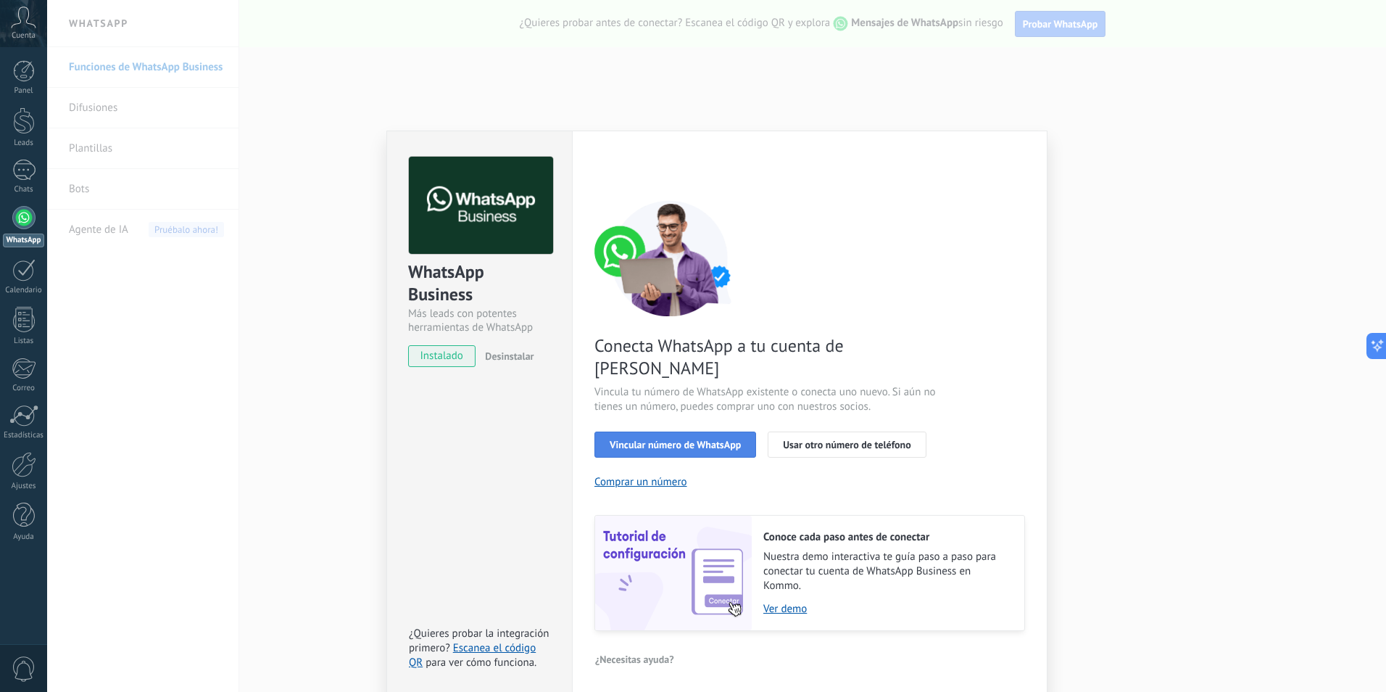
click at [668, 431] on button "Vincular número de WhatsApp" at bounding box center [676, 444] width 162 height 26
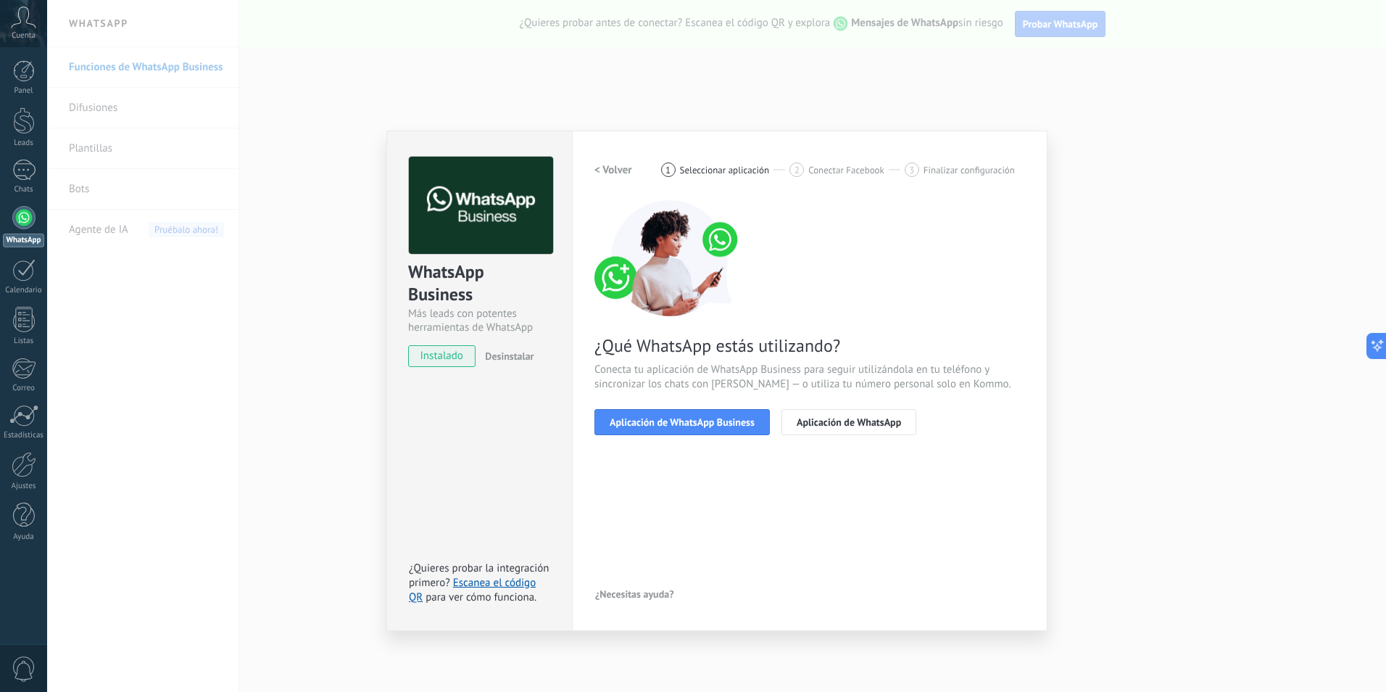
click at [668, 429] on button "Aplicación de WhatsApp Business" at bounding box center [682, 422] width 175 height 26
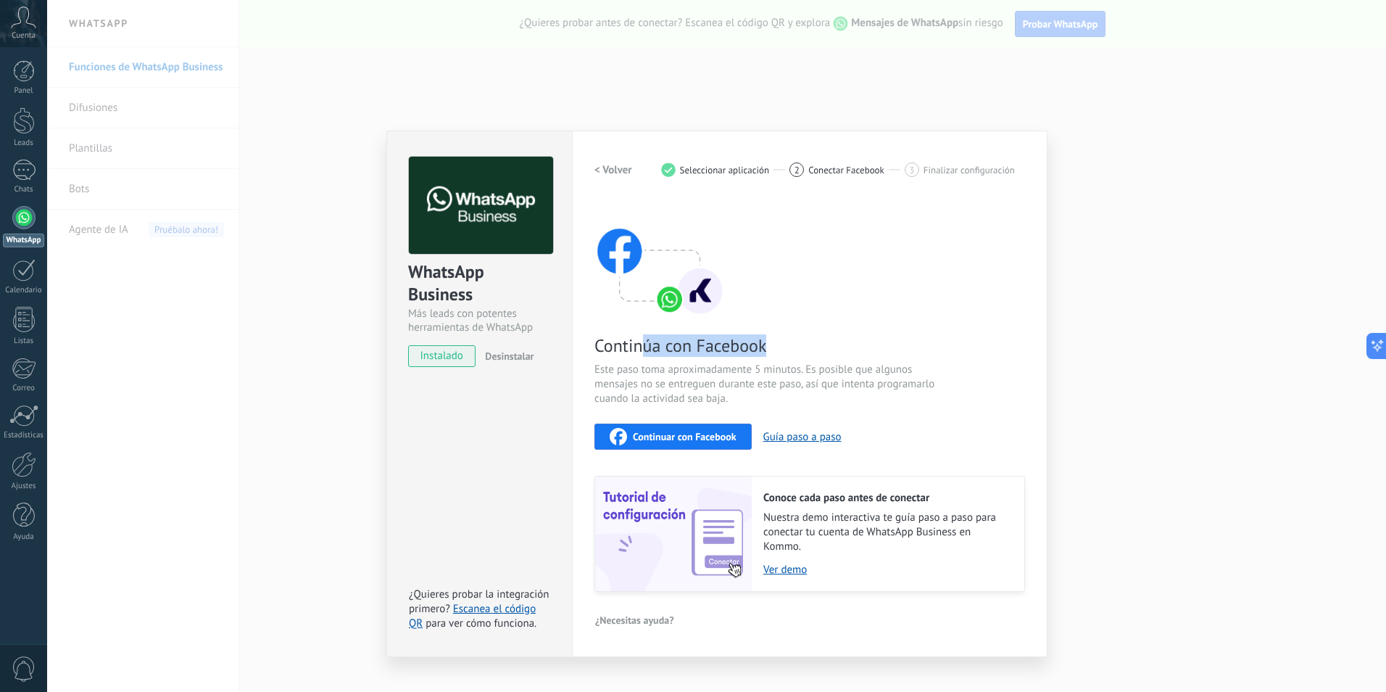
drag, startPoint x: 642, startPoint y: 344, endPoint x: 789, endPoint y: 346, distance: 147.2
click at [688, 346] on span "Continúa con Facebook" at bounding box center [767, 345] width 345 height 22
drag, startPoint x: 789, startPoint y: 346, endPoint x: 919, endPoint y: 429, distance: 154.9
click at [688, 429] on div "Continuar con Facebook Guía paso a paso" at bounding box center [810, 436] width 431 height 26
click at [513, 357] on span "Desinstalar" at bounding box center [509, 355] width 49 height 13
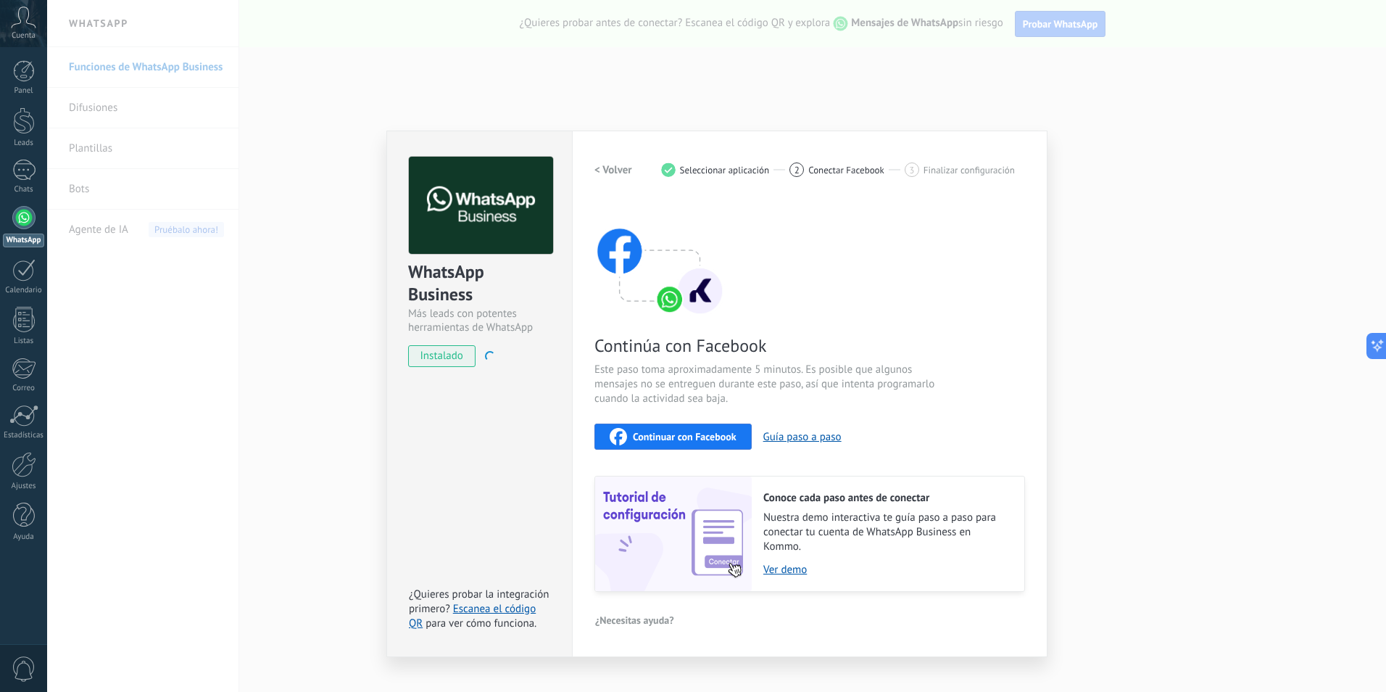
click at [463, 355] on span "instalado" at bounding box center [442, 356] width 66 height 22
click at [446, 355] on span "instalado" at bounding box center [442, 356] width 66 height 22
click at [688, 140] on div "WhatsApp Business Más leads con potentes herramientas de WhatsApp instalado Des…" at bounding box center [716, 346] width 1339 height 692
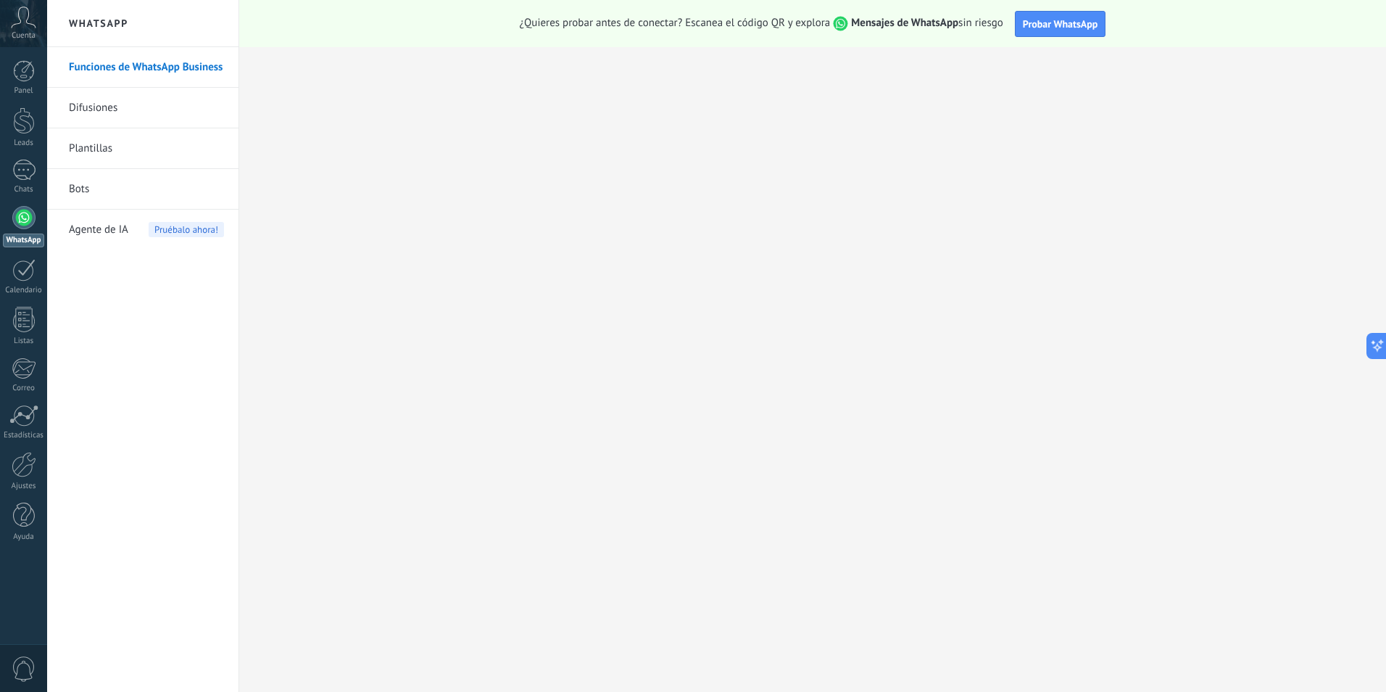
click at [144, 60] on link "Funciones de WhatsApp Business" at bounding box center [146, 67] width 155 height 41
drag, startPoint x: 843, startPoint y: 22, endPoint x: 956, endPoint y: 26, distance: 113.9
click at [688, 26] on span "Mensajes de WhatsApp" at bounding box center [894, 23] width 128 height 14
drag, startPoint x: 579, startPoint y: 21, endPoint x: 1022, endPoint y: 28, distance: 443.1
click at [688, 28] on div "¿Quieres probar antes de conectar? Escanea el código QR y explora Mensajes de W…" at bounding box center [812, 23] width 1147 height 47
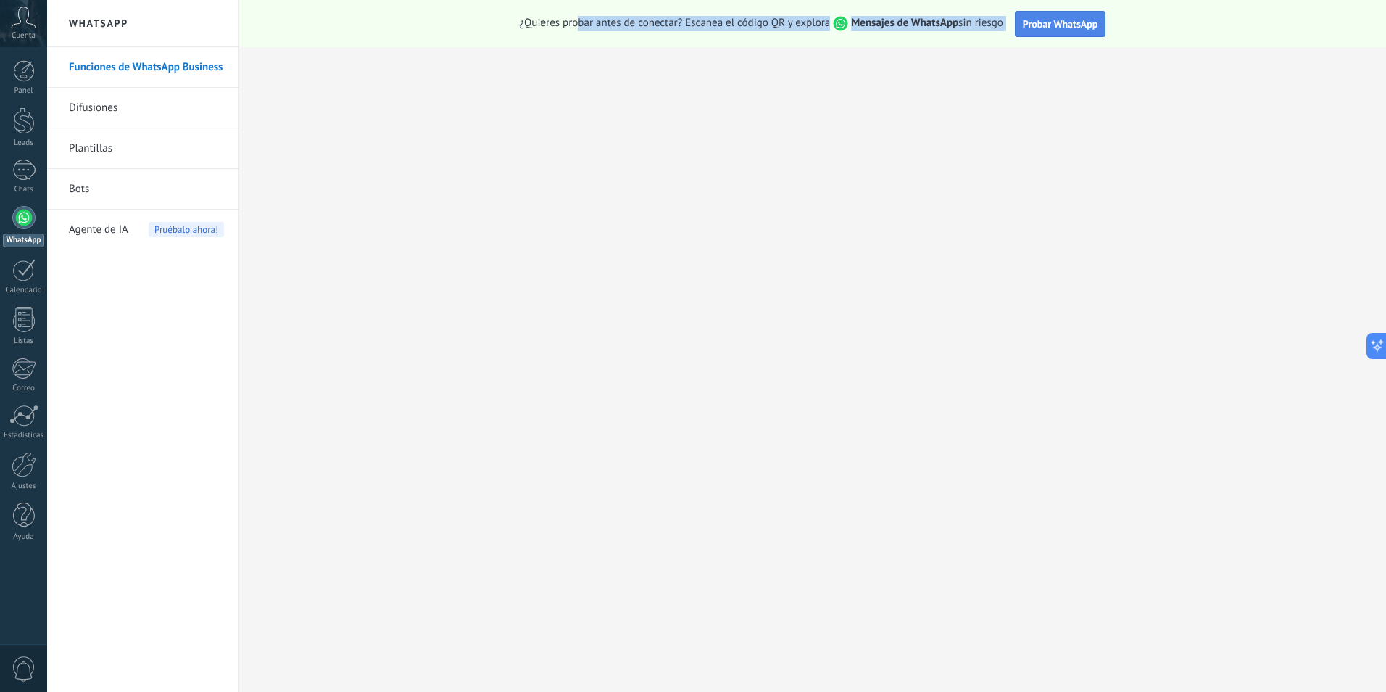
drag, startPoint x: 1022, startPoint y: 28, endPoint x: 1077, endPoint y: 25, distance: 55.1
click at [688, 25] on span "Probar WhatsApp" at bounding box center [1060, 23] width 75 height 13
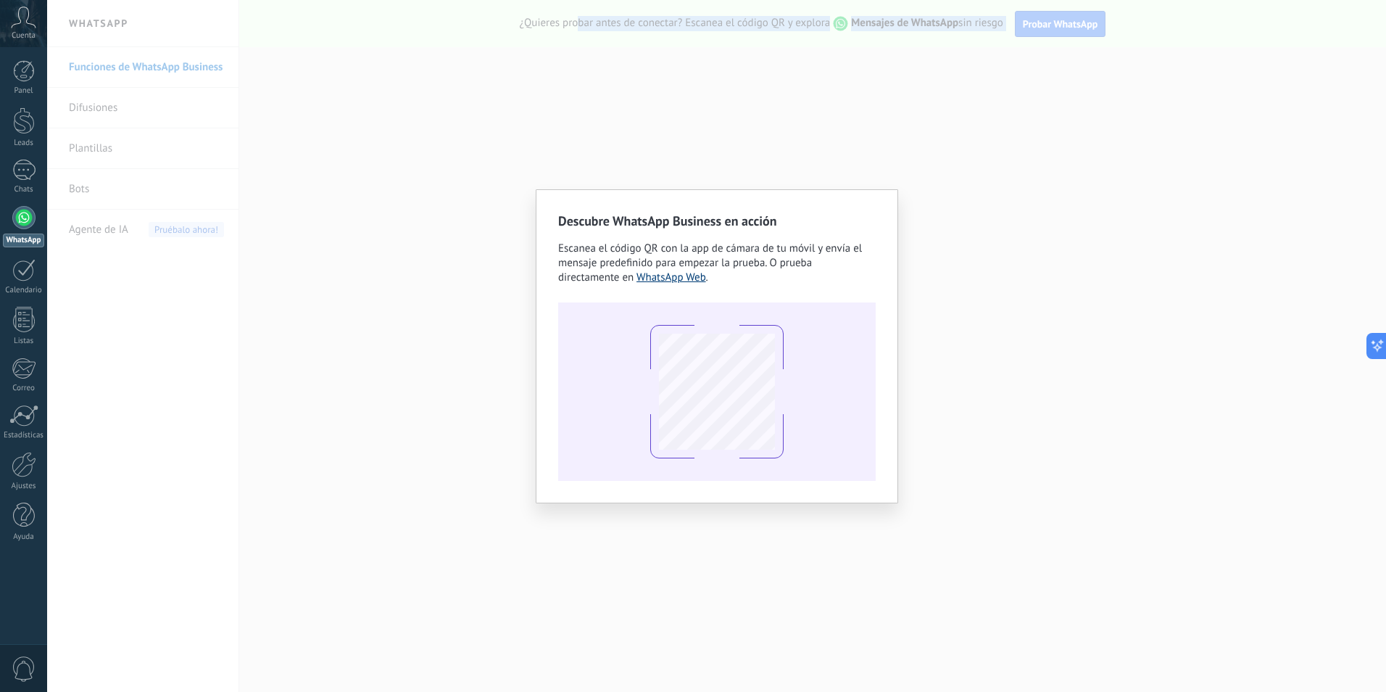
click at [661, 281] on link "WhatsApp Web" at bounding box center [672, 277] width 70 height 14
